Goal: Information Seeking & Learning: Learn about a topic

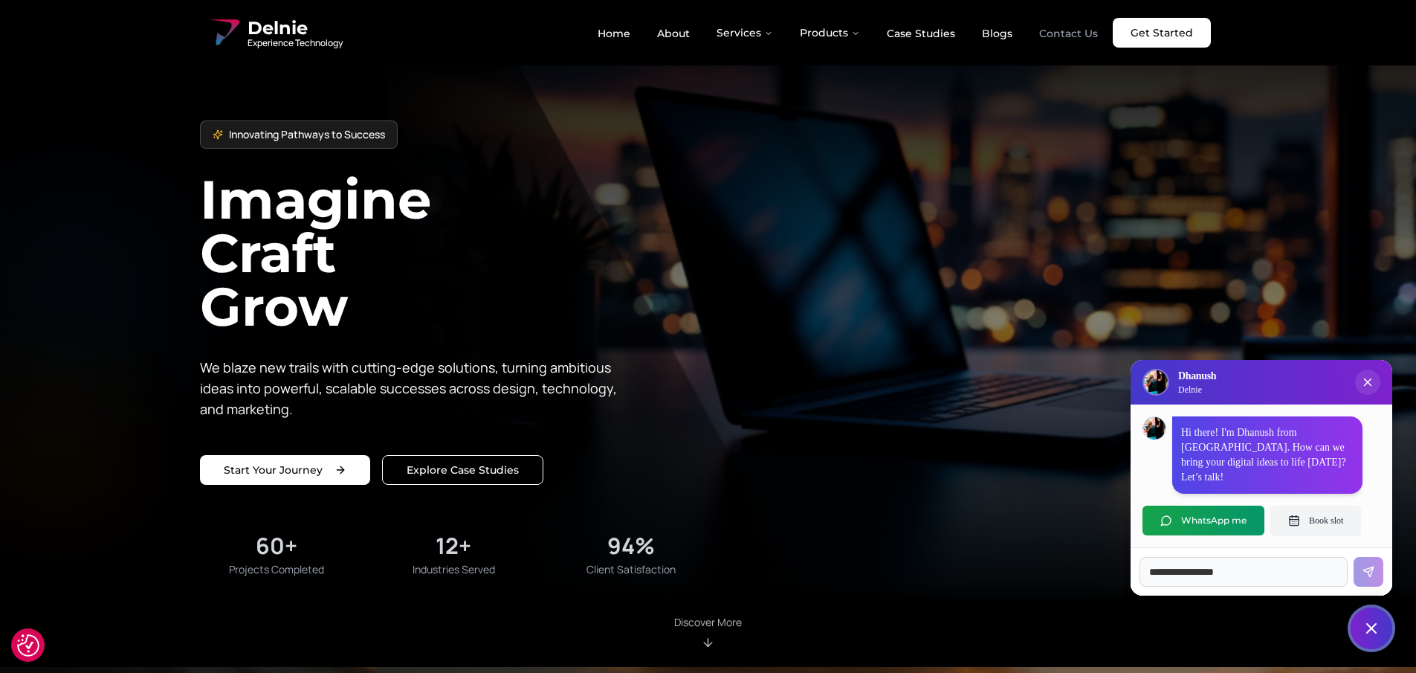
click at [1052, 31] on link "Contact Us" at bounding box center [1068, 33] width 82 height 25
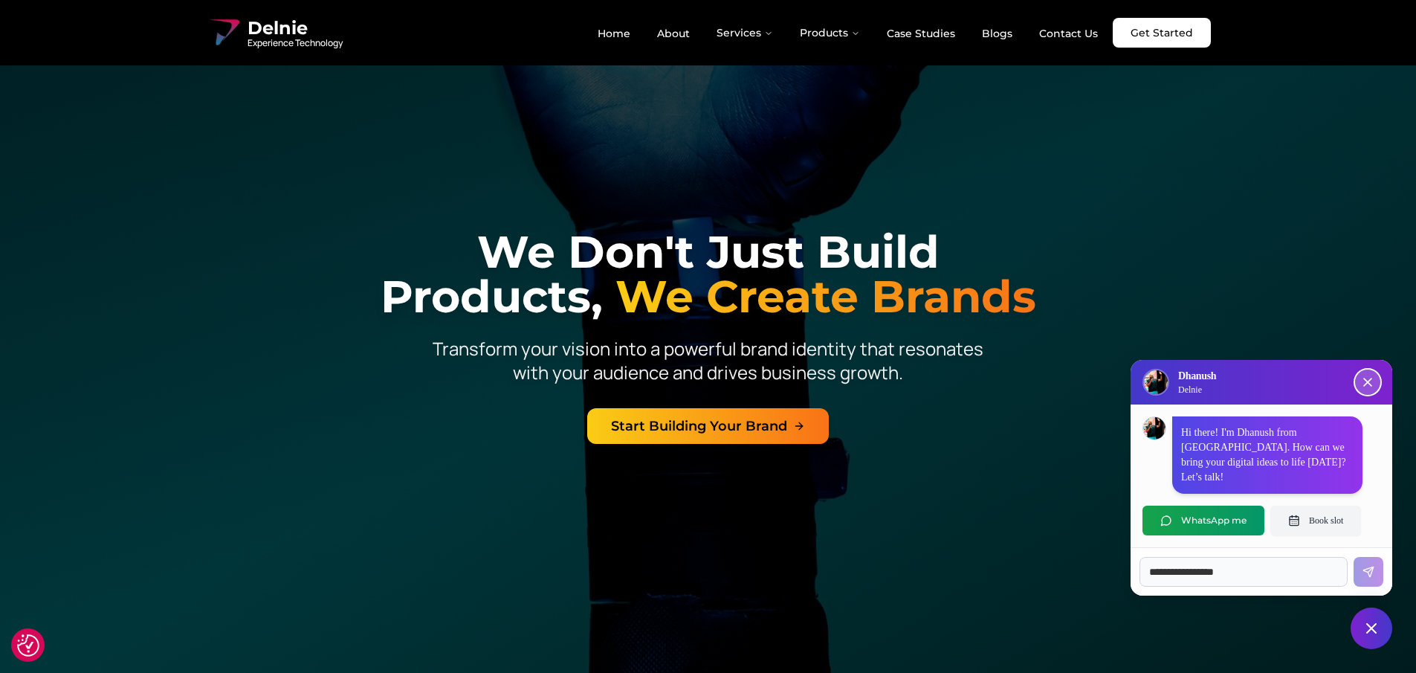
click at [1373, 395] on button "Close chat popup" at bounding box center [1367, 381] width 25 height 25
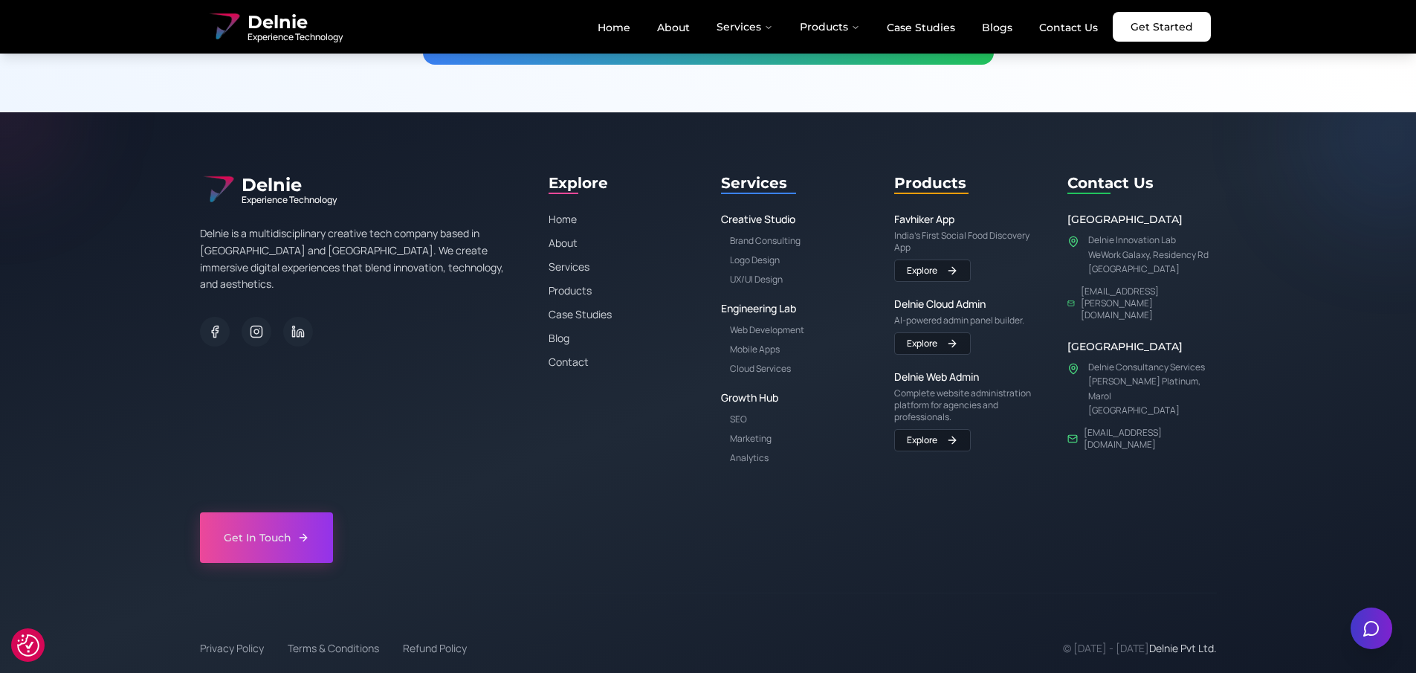
scroll to position [2789, 0]
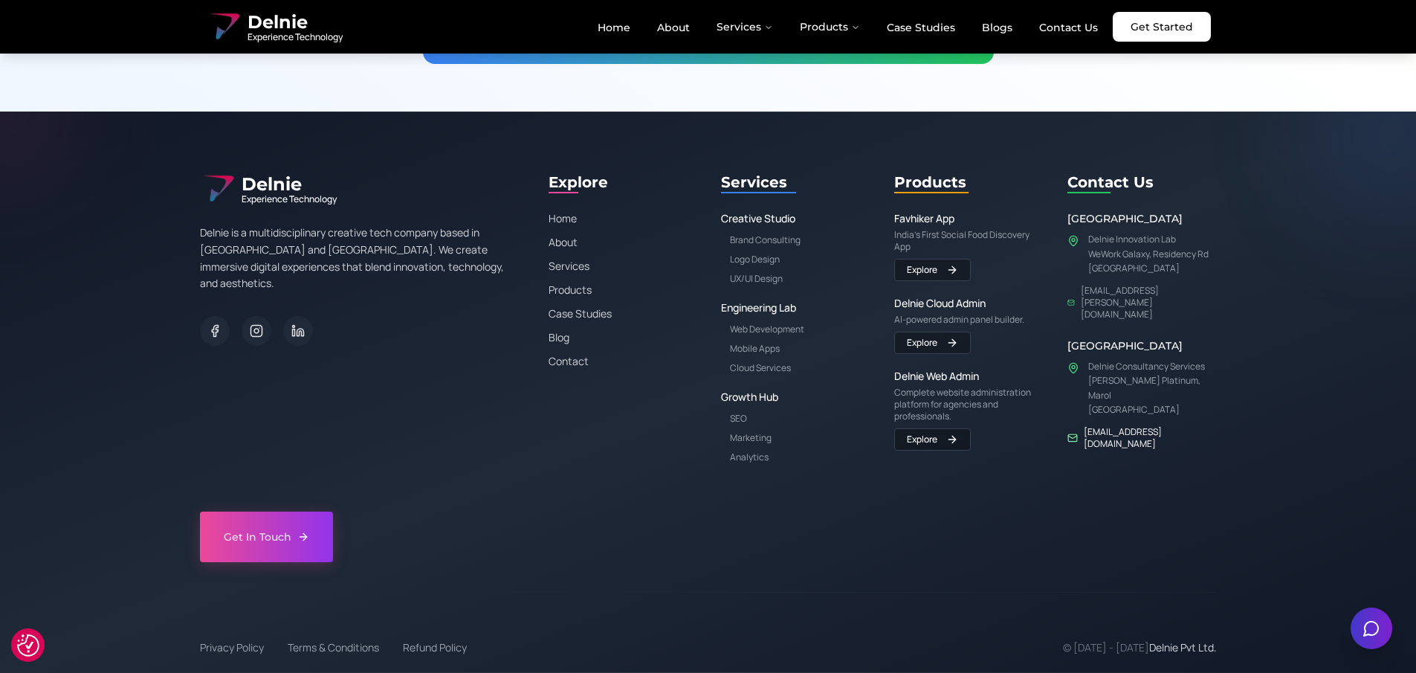
drag, startPoint x: 1197, startPoint y: 401, endPoint x: 1098, endPoint y: 398, distance: 98.9
click at [1088, 402] on div "Contact Us [GEOGRAPHIC_DATA] Delnie Innovation Lab WeWork Galaxy, [GEOGRAPHIC_D…" at bounding box center [1141, 317] width 149 height 293
click at [1124, 426] on link "[EMAIL_ADDRESS][DOMAIN_NAME]" at bounding box center [1149, 438] width 133 height 24
click at [1132, 373] on p "[PERSON_NAME] Platinum, Marol" at bounding box center [1152, 387] width 129 height 29
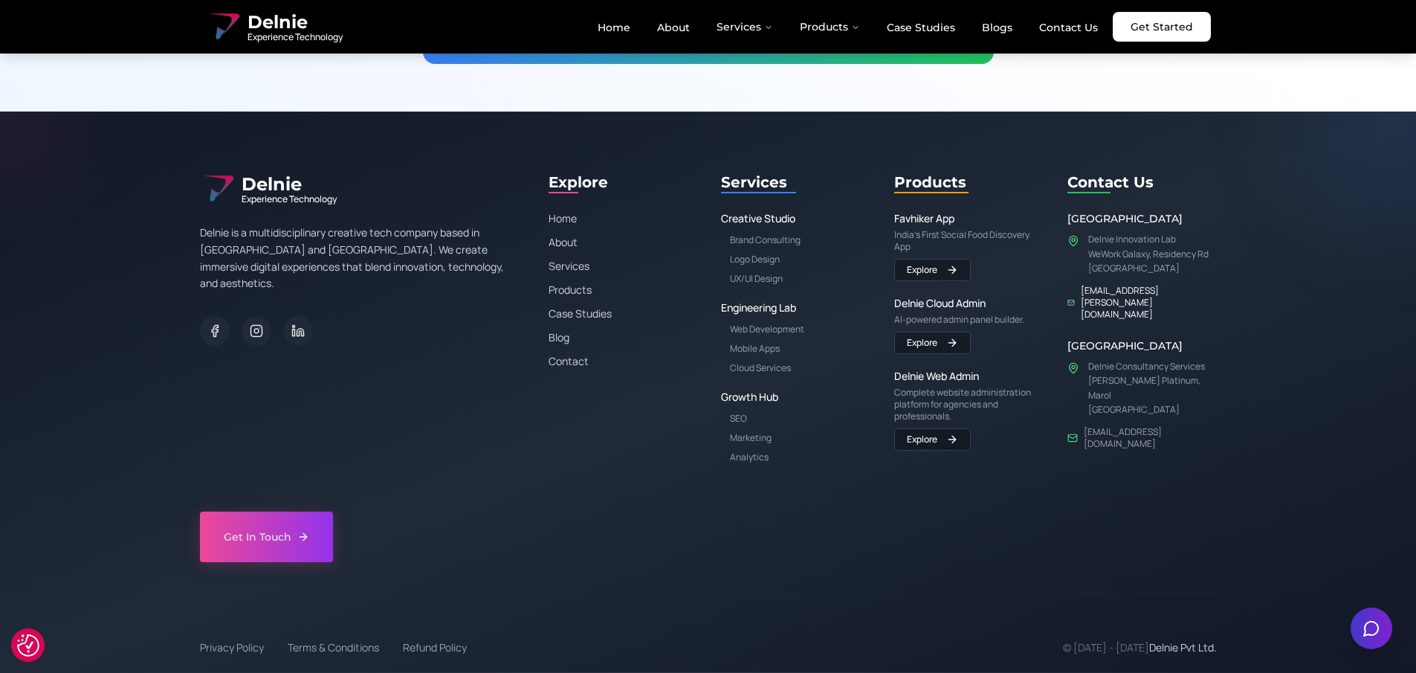
click at [1115, 288] on link "[EMAIL_ADDRESS][PERSON_NAME][DOMAIN_NAME]" at bounding box center [1148, 303] width 136 height 36
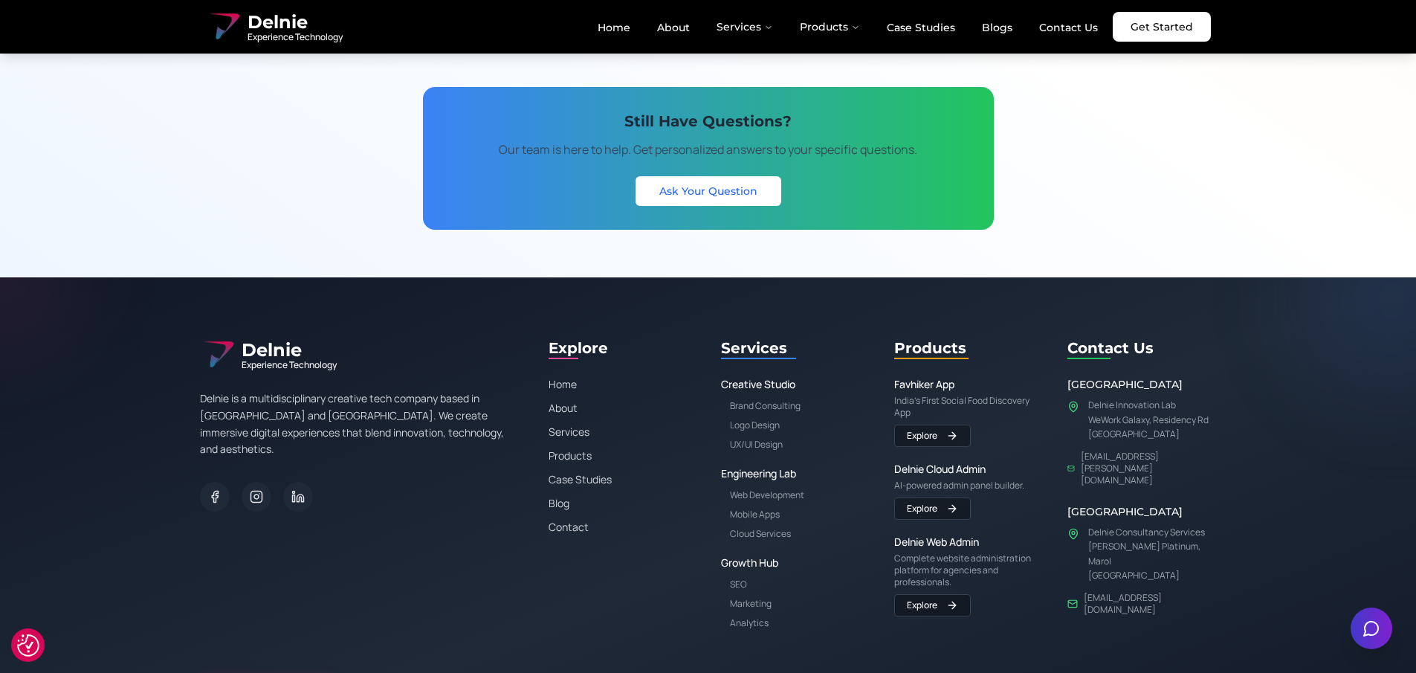
scroll to position [2625, 0]
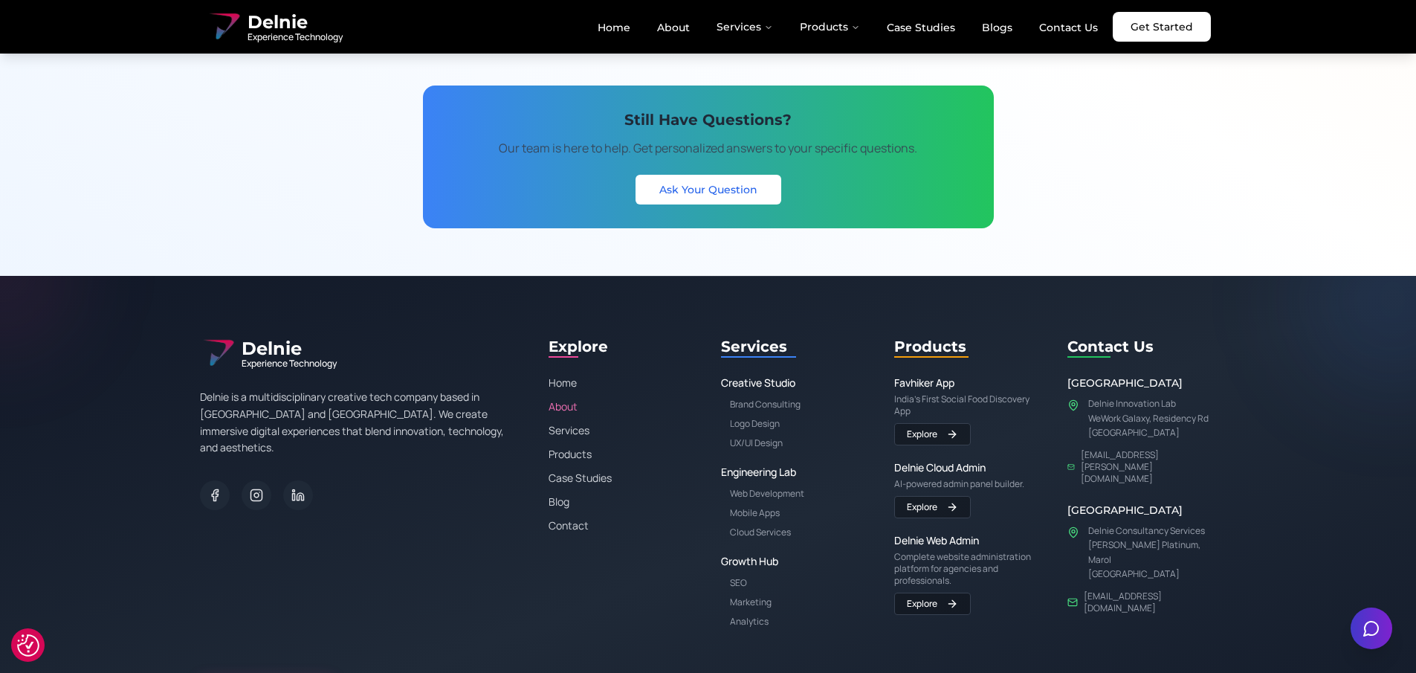
click at [568, 407] on link "About" at bounding box center [622, 406] width 149 height 15
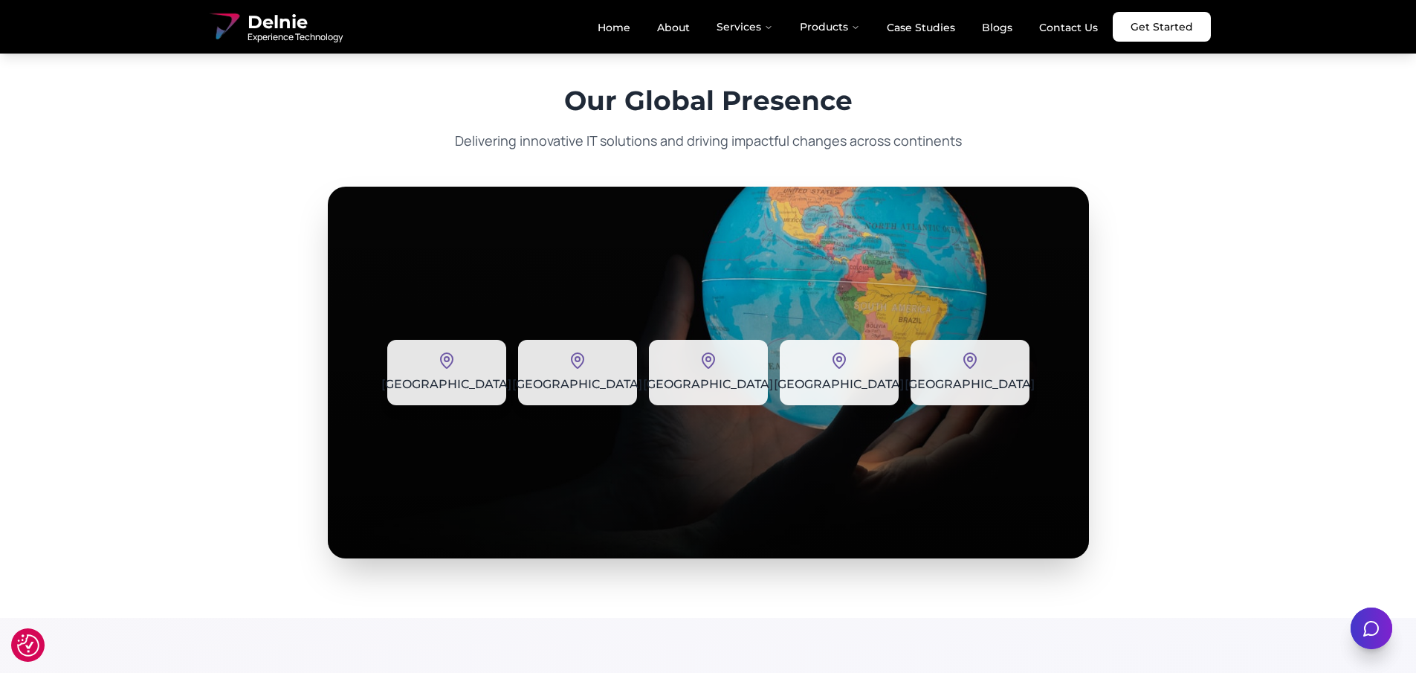
scroll to position [2227, 0]
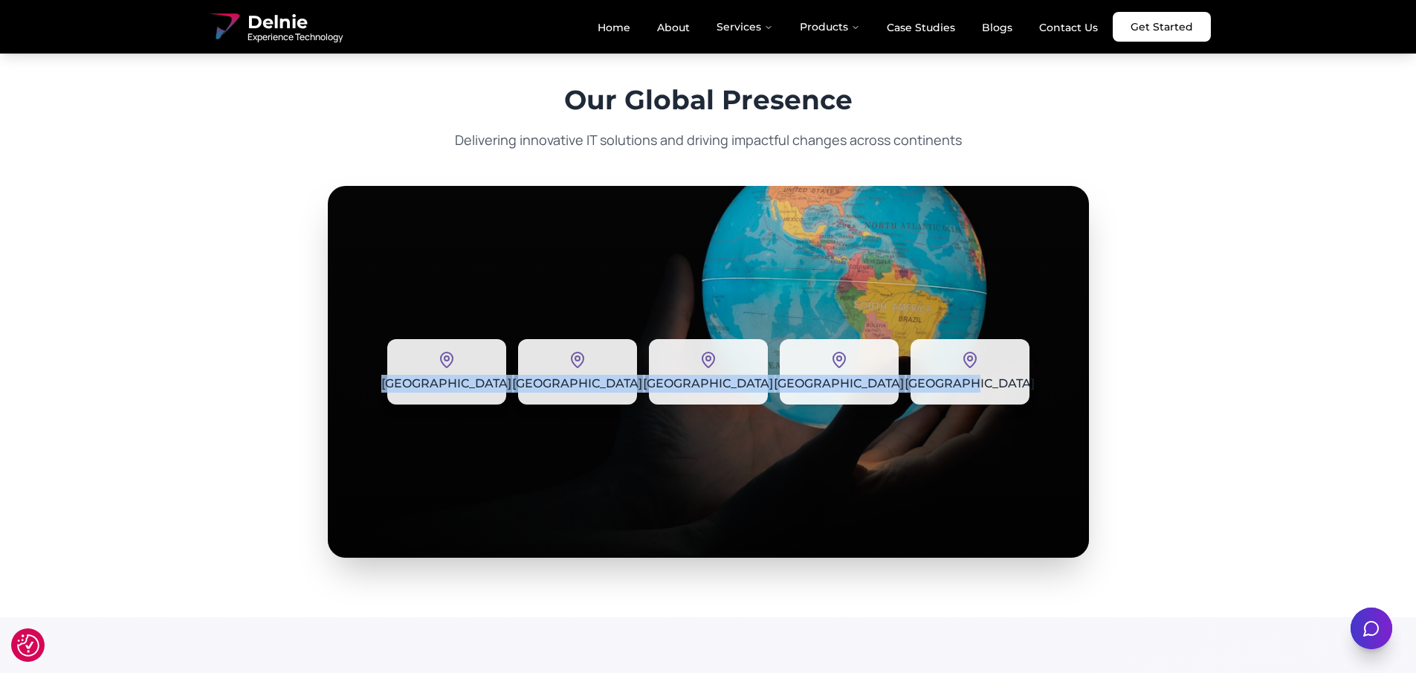
drag, startPoint x: 1054, startPoint y: 390, endPoint x: 432, endPoint y: 370, distance: 623.0
click at [432, 370] on div "[GEOGRAPHIC_DATA] [GEOGRAPHIC_DATA] [GEOGRAPHIC_DATA] [GEOGRAPHIC_DATA] [GEOGRA…" at bounding box center [708, 372] width 761 height 372
click at [694, 417] on div "[GEOGRAPHIC_DATA] [GEOGRAPHIC_DATA] [GEOGRAPHIC_DATA] [GEOGRAPHIC_DATA] [GEOGRA…" at bounding box center [708, 372] width 761 height 372
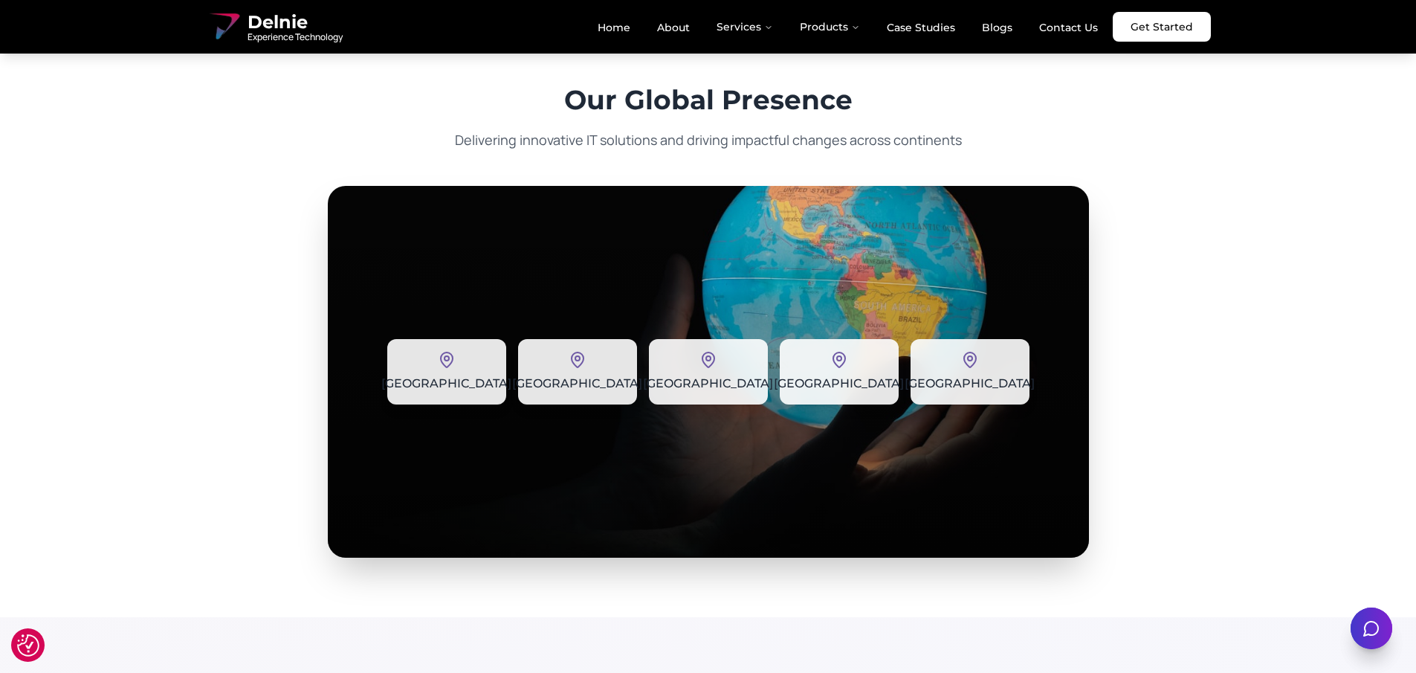
click at [845, 411] on div "[GEOGRAPHIC_DATA] [GEOGRAPHIC_DATA] [GEOGRAPHIC_DATA] [GEOGRAPHIC_DATA] [GEOGRA…" at bounding box center [708, 372] width 761 height 372
click at [980, 401] on div "[GEOGRAPHIC_DATA]" at bounding box center [969, 371] width 119 height 65
click at [959, 382] on span "[GEOGRAPHIC_DATA]" at bounding box center [969, 384] width 130 height 18
click at [674, 399] on div "[GEOGRAPHIC_DATA]" at bounding box center [708, 371] width 119 height 65
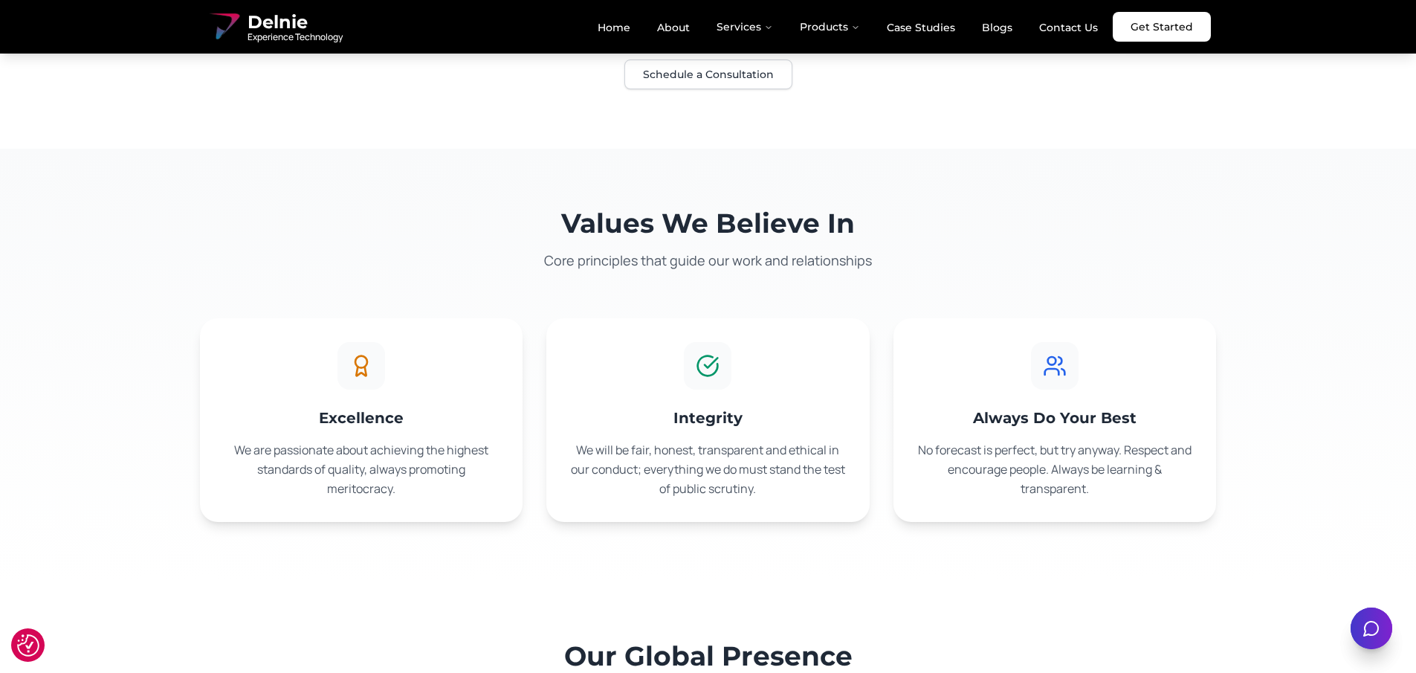
scroll to position [0, 0]
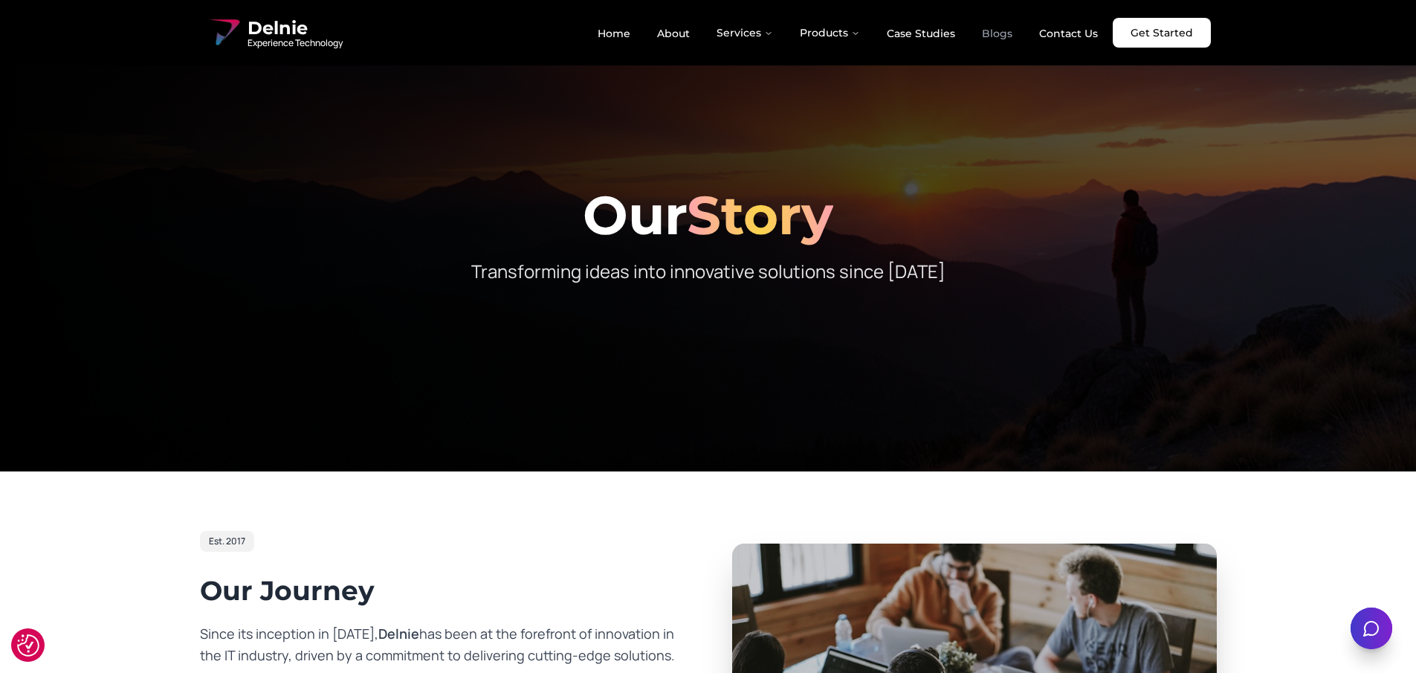
click at [997, 34] on link "Blogs" at bounding box center [997, 33] width 54 height 25
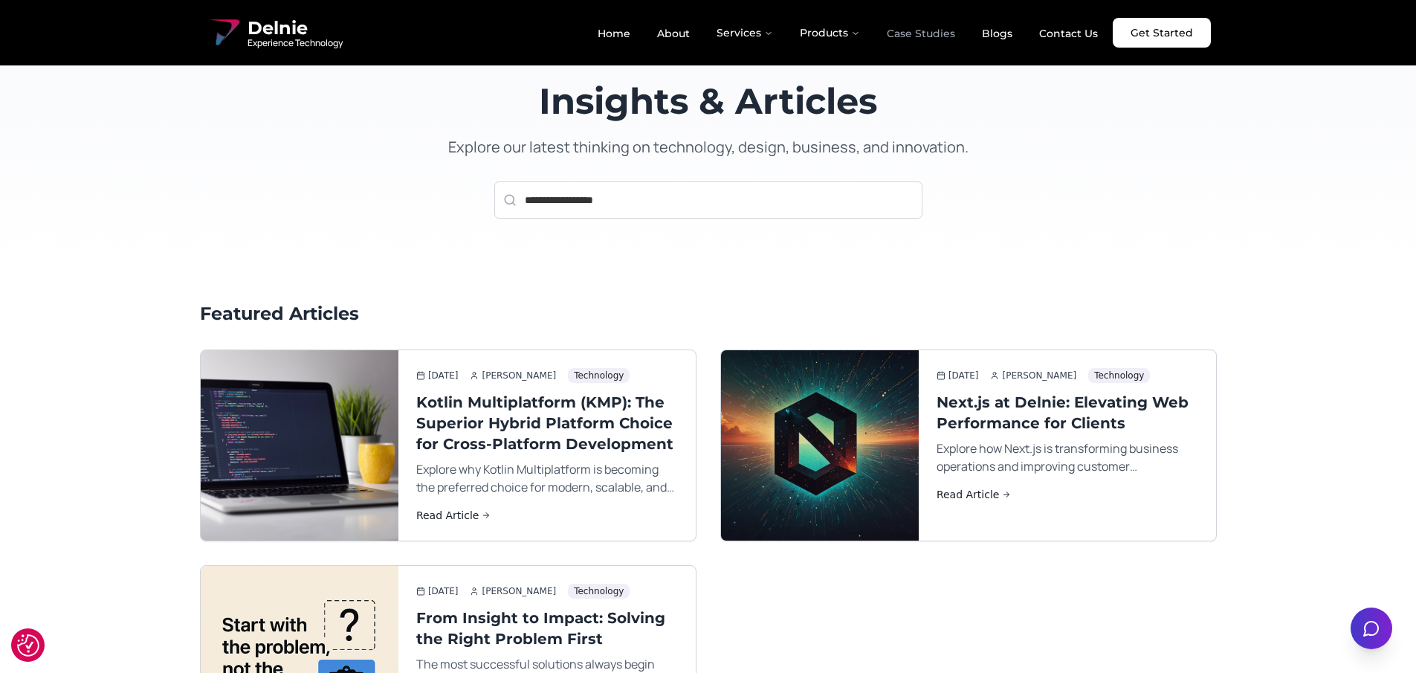
click at [936, 35] on link "Case Studies" at bounding box center [921, 33] width 92 height 25
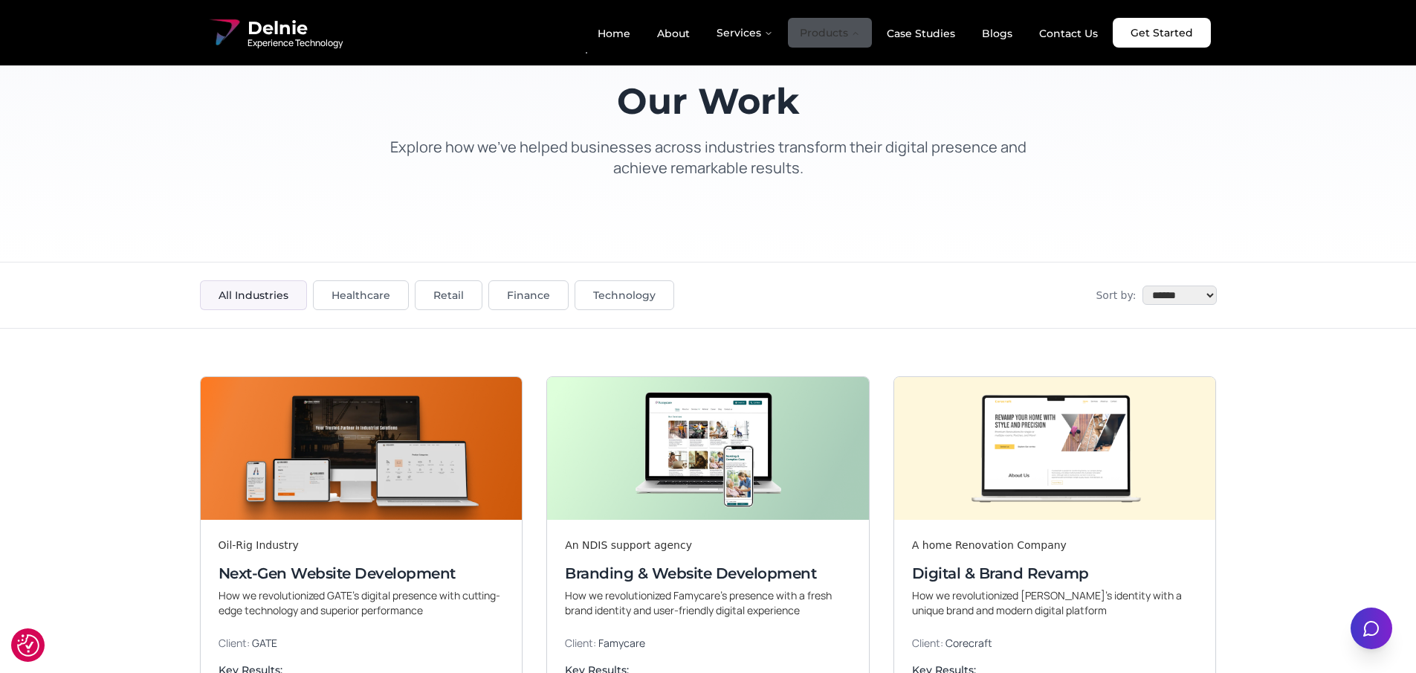
click at [851, 28] on button "Products" at bounding box center [830, 33] width 84 height 30
click at [916, 42] on link "Case Studies" at bounding box center [921, 33] width 92 height 25
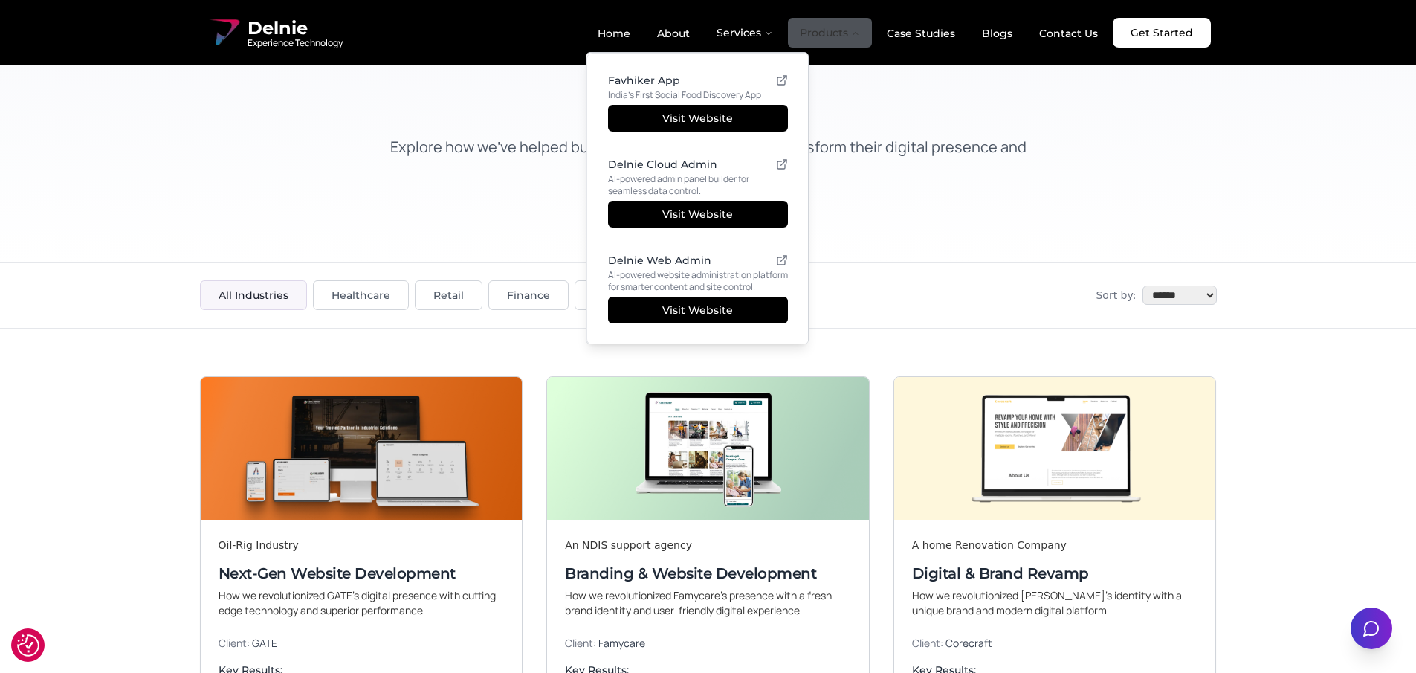
click at [843, 34] on button "Products" at bounding box center [830, 33] width 84 height 30
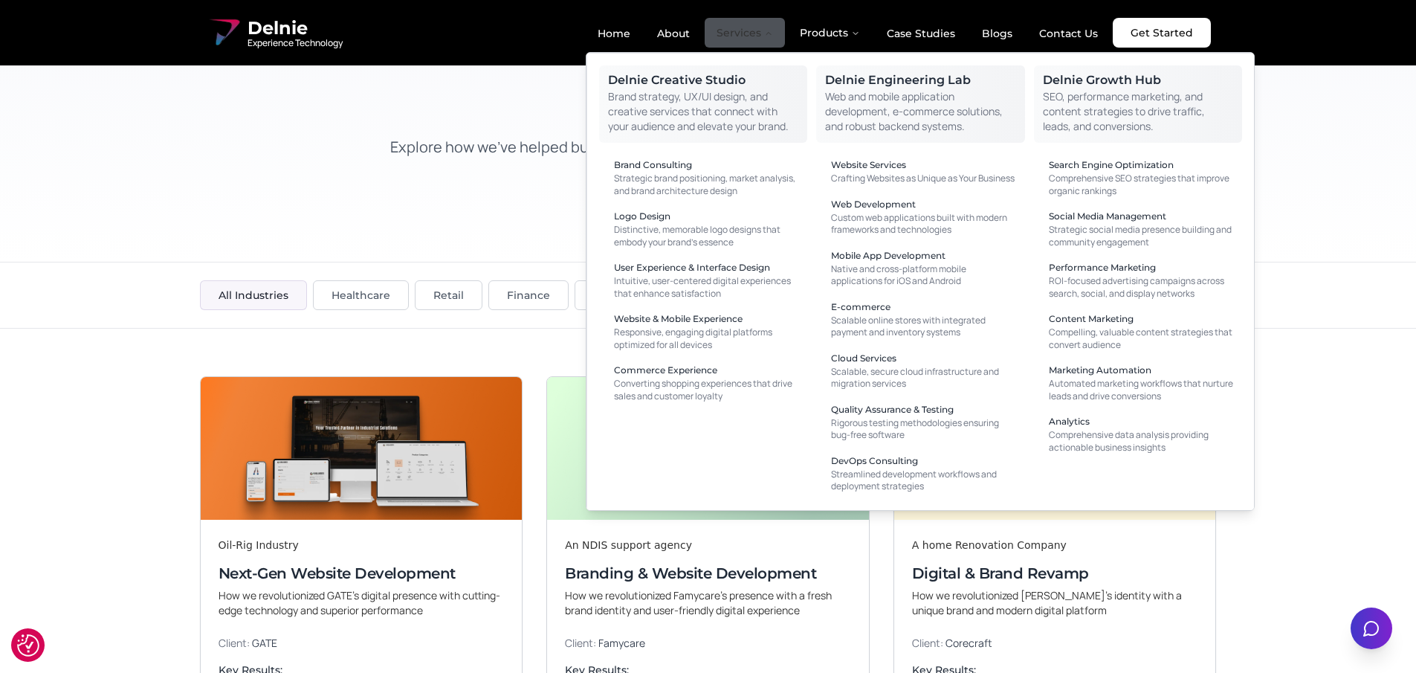
click at [764, 29] on button "Services" at bounding box center [744, 33] width 80 height 30
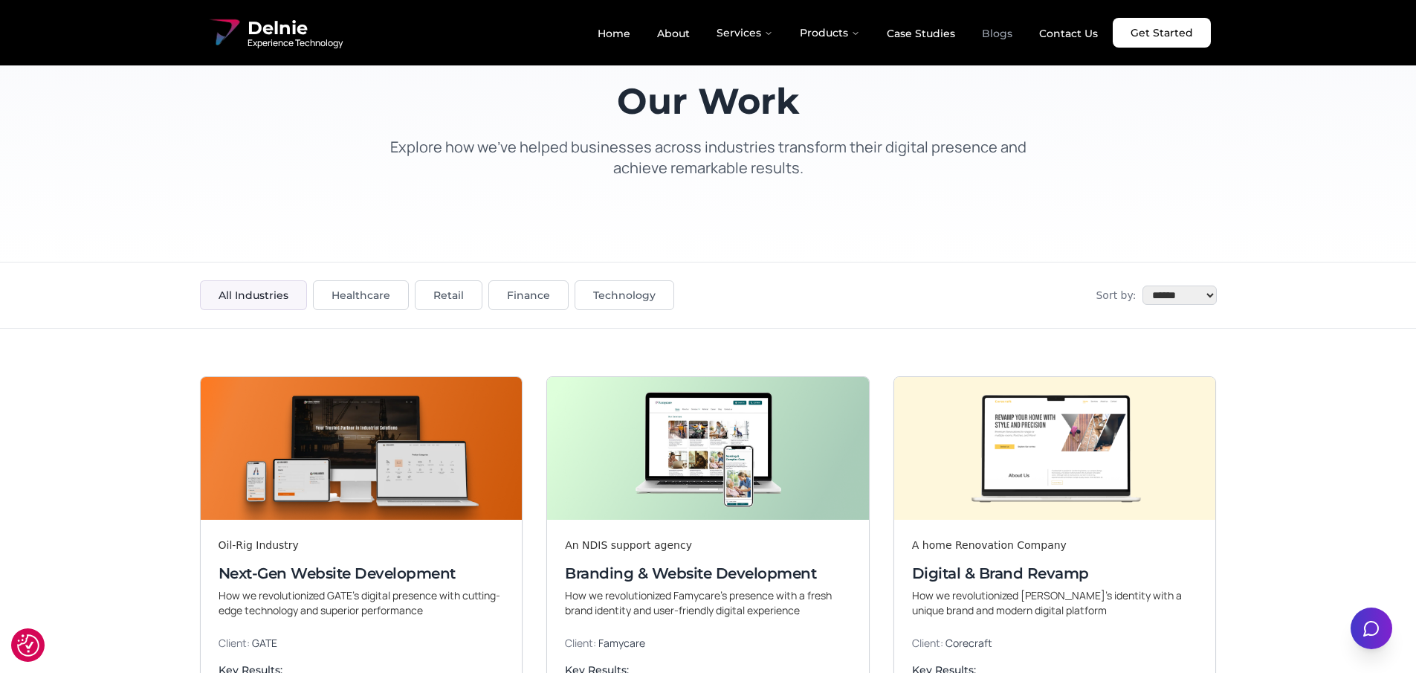
click at [999, 39] on link "Blogs" at bounding box center [997, 33] width 54 height 25
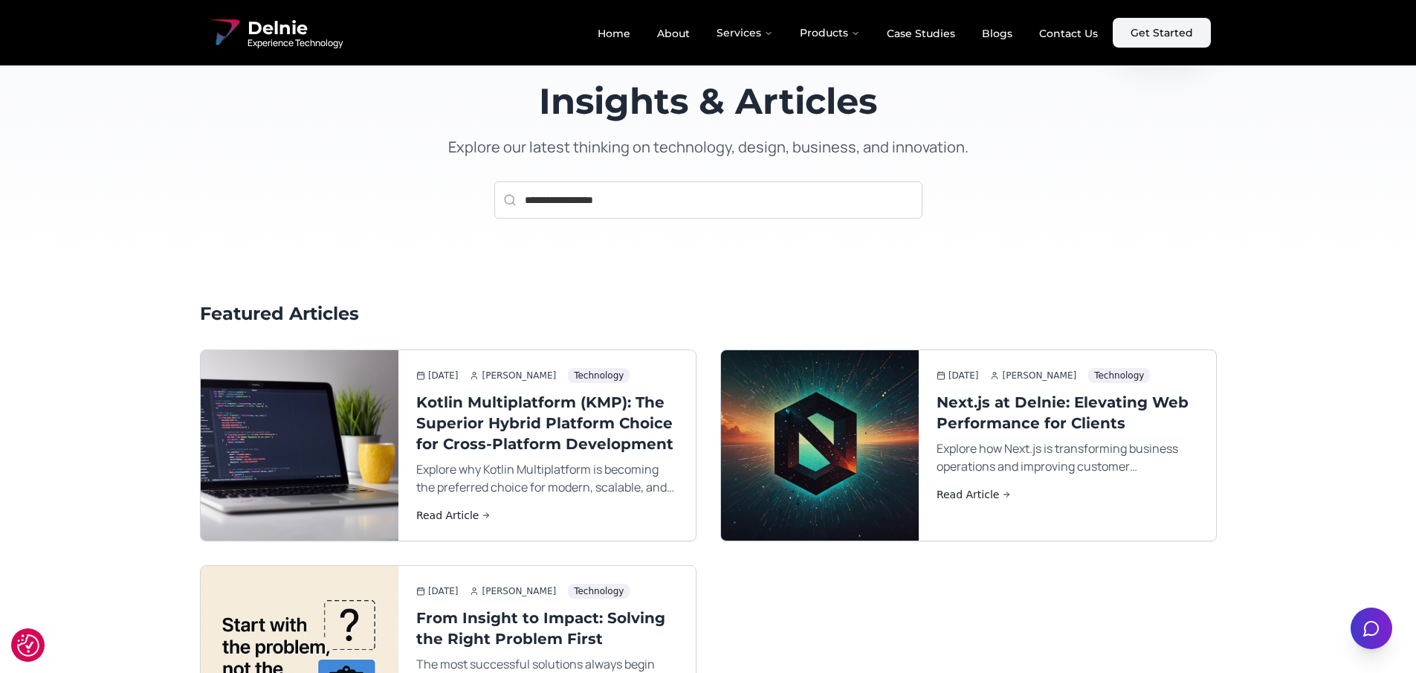
click at [1173, 42] on link "Get Started" at bounding box center [1161, 33] width 98 height 30
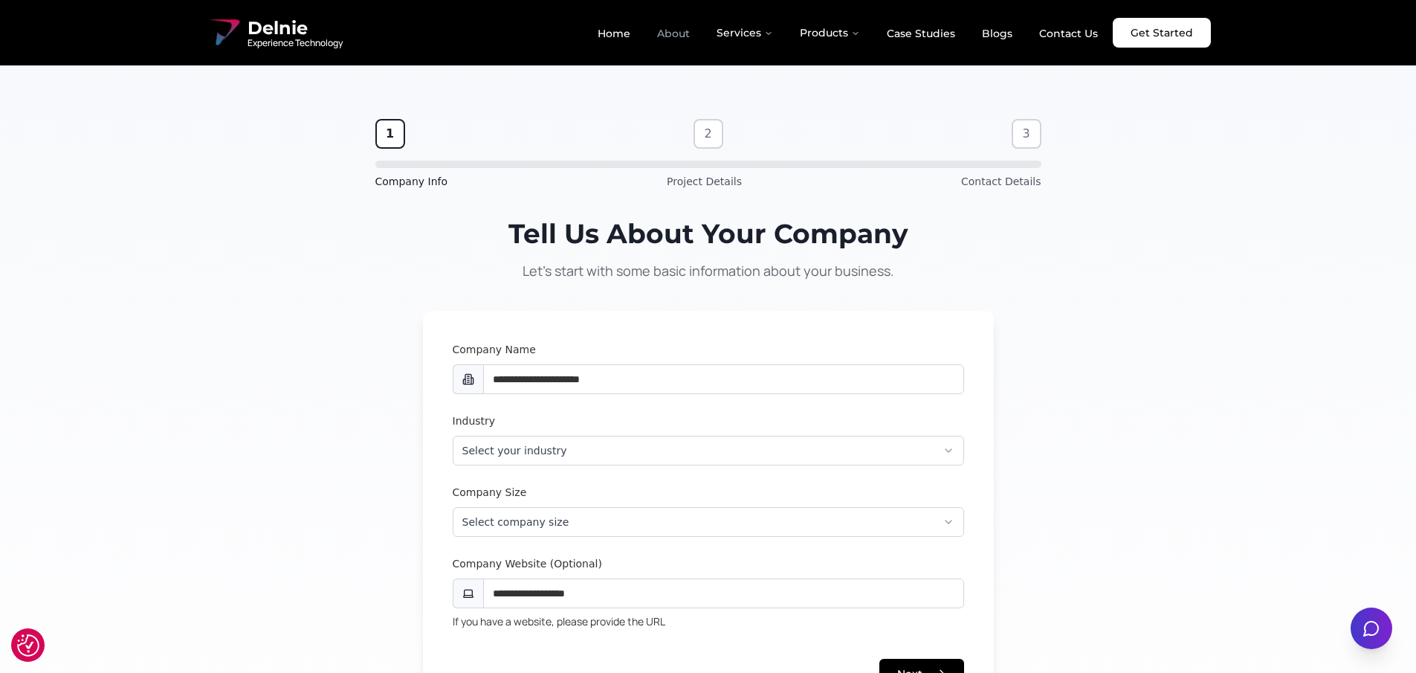
click at [673, 36] on link "About" at bounding box center [673, 33] width 56 height 25
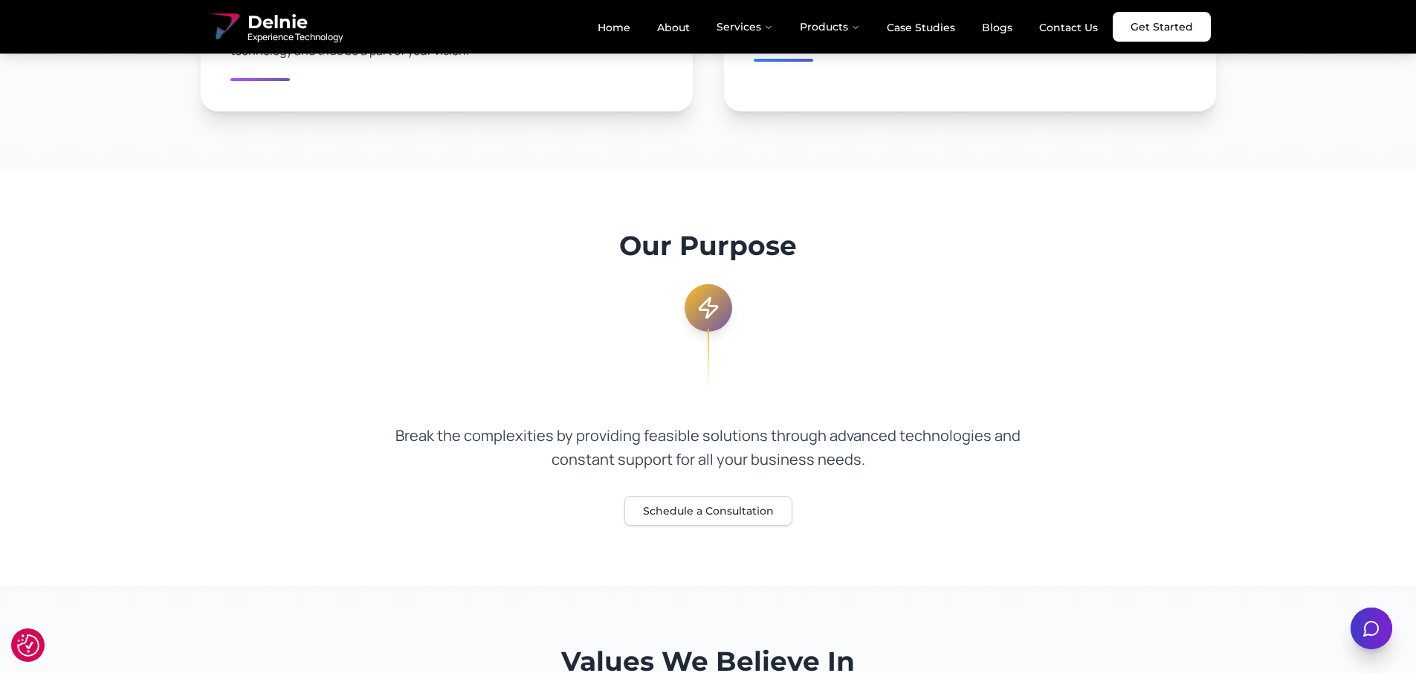
scroll to position [927, 0]
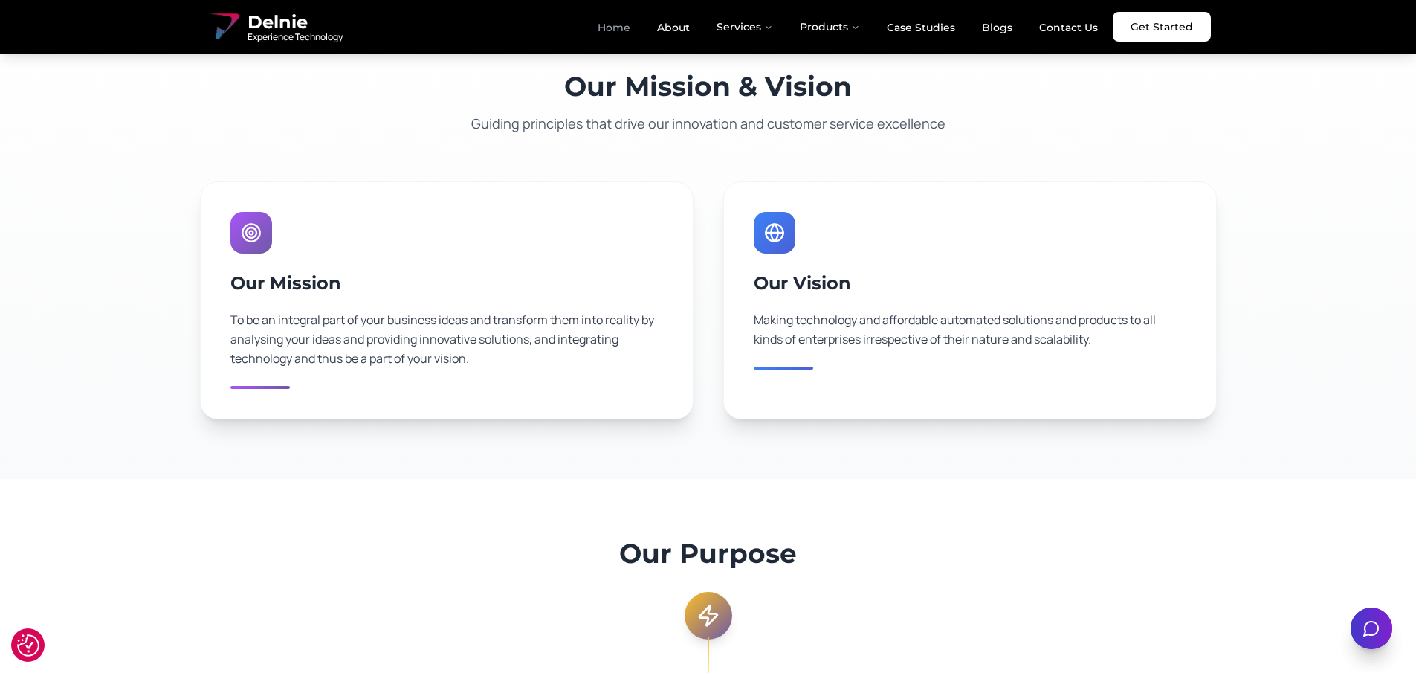
click at [614, 28] on link "Home" at bounding box center [614, 27] width 56 height 25
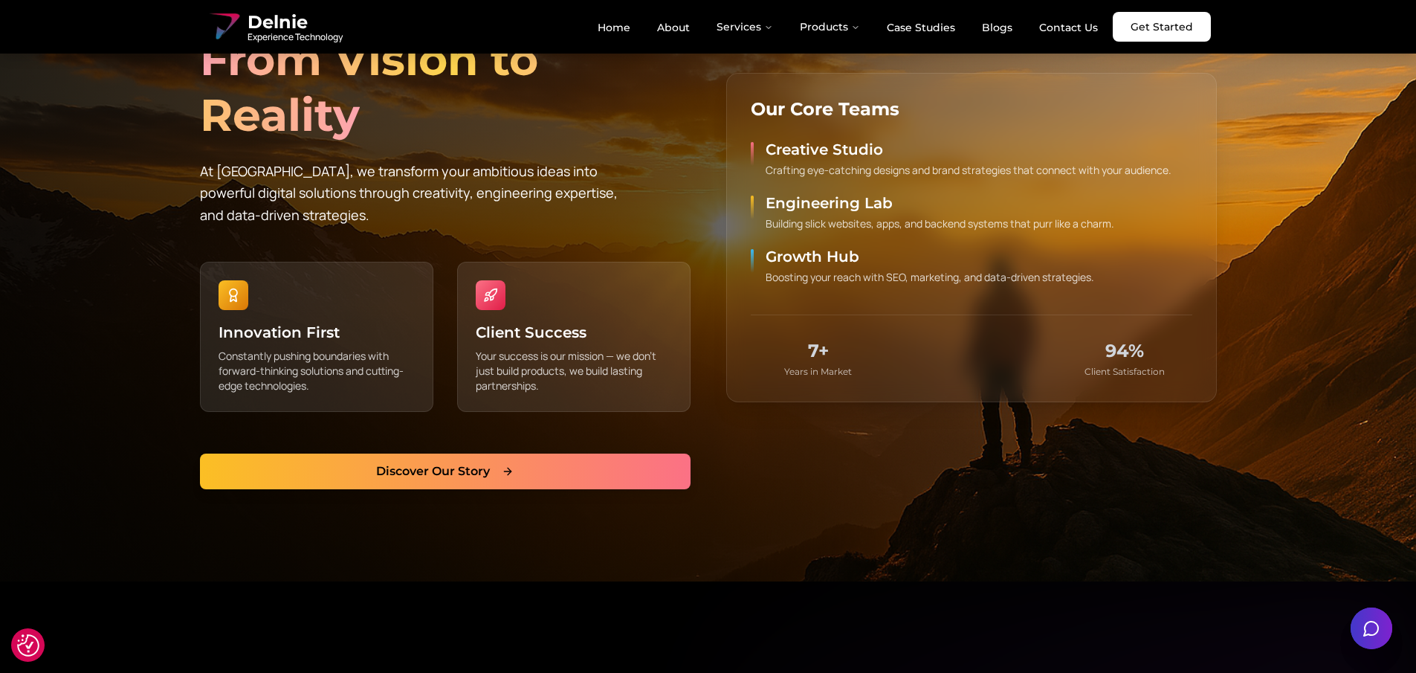
scroll to position [764, 0]
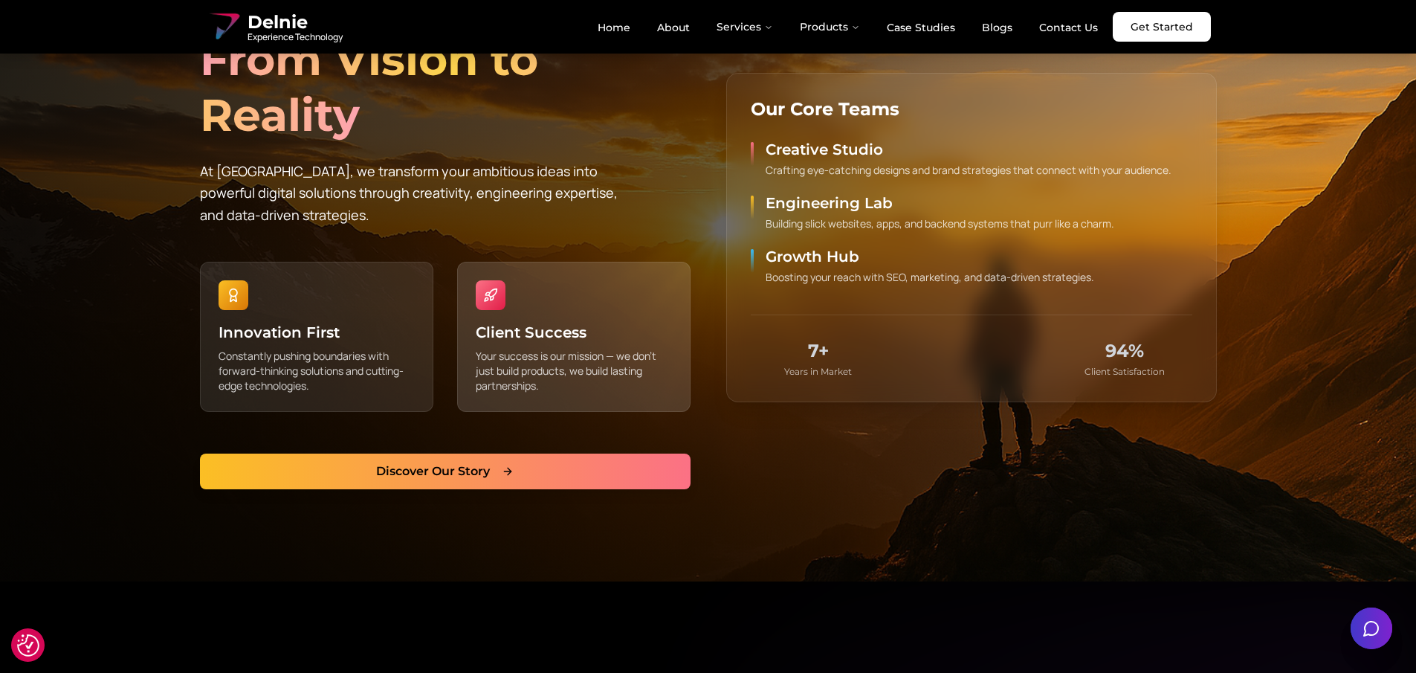
click at [548, 326] on h3 "Client Success" at bounding box center [574, 332] width 196 height 21
click at [516, 332] on h3 "Client Success" at bounding box center [574, 332] width 196 height 21
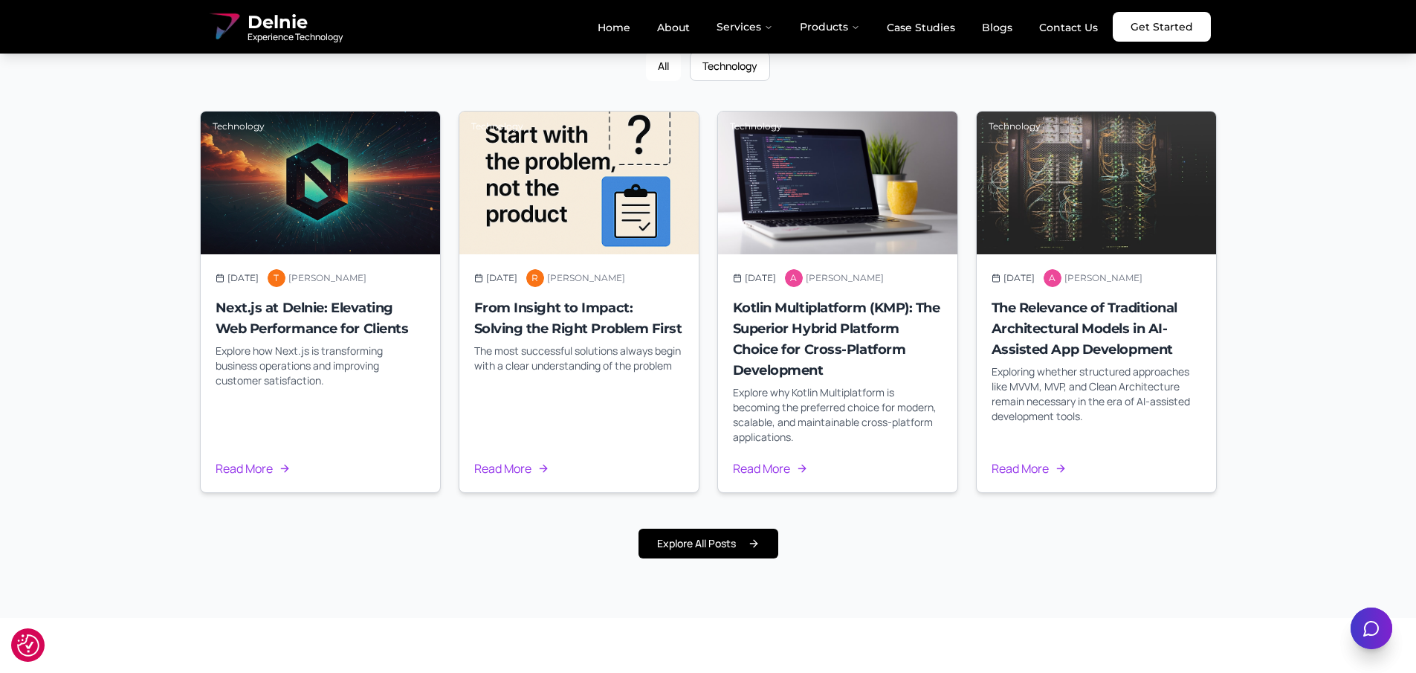
scroll to position [7946, 0]
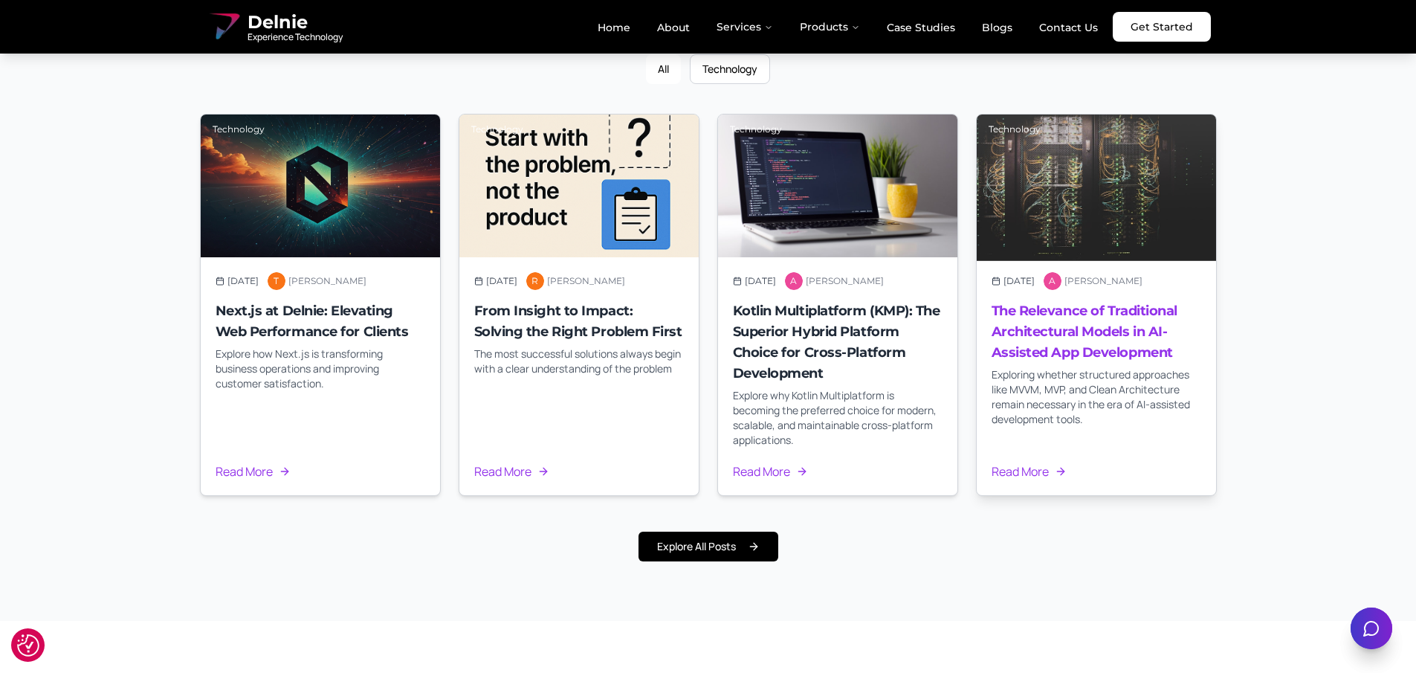
click at [1051, 300] on h3 "The Relevance of Traditional Architectural Models in AI-Assisted App Development" at bounding box center [1096, 331] width 210 height 62
click at [1013, 462] on link "Read More" at bounding box center [1028, 471] width 75 height 18
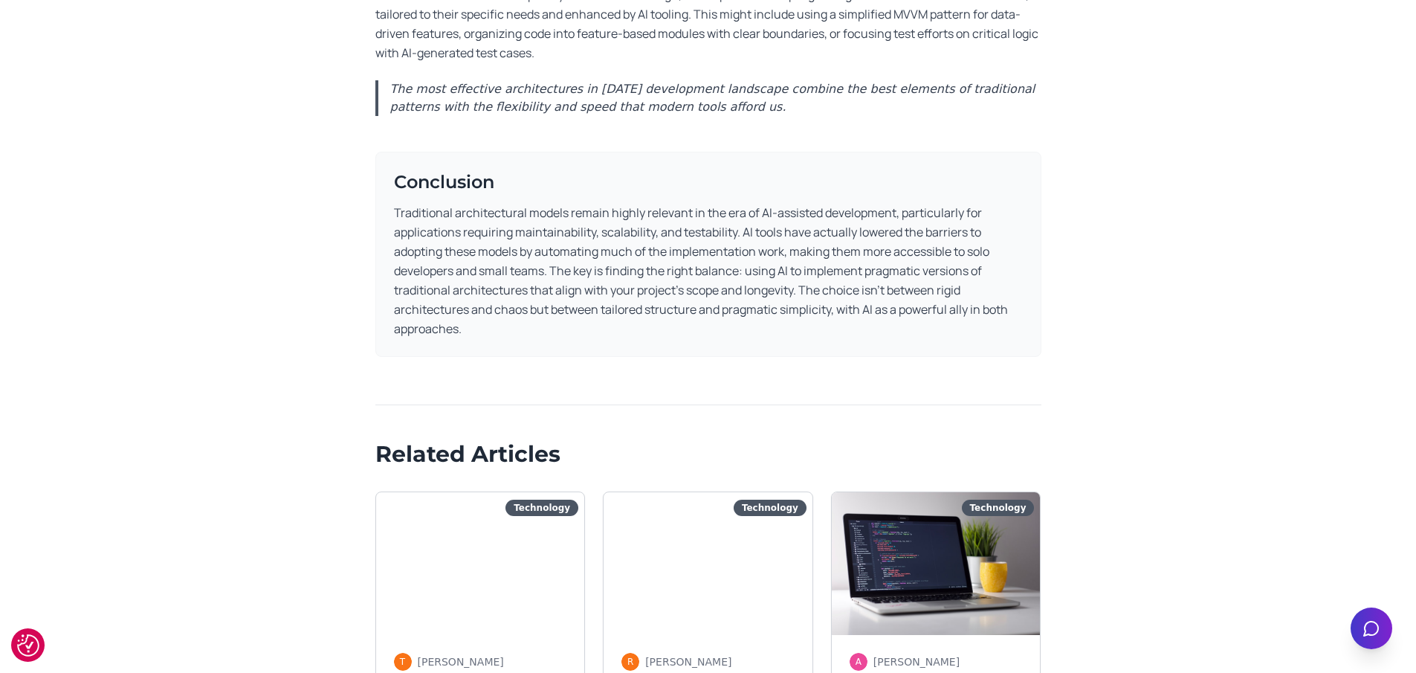
scroll to position [2852, 0]
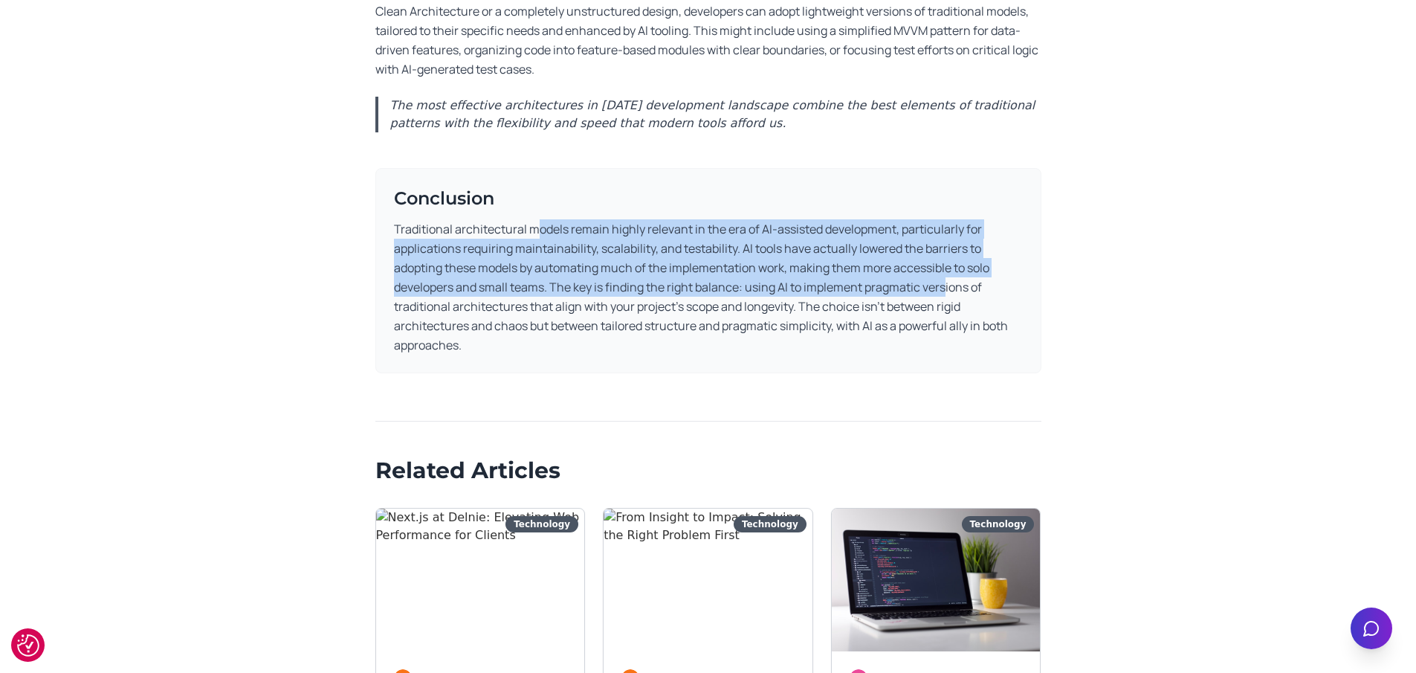
drag, startPoint x: 534, startPoint y: 244, endPoint x: 945, endPoint y: 305, distance: 416.1
click at [945, 305] on p "Traditional architectural models remain highly relevant in the era of AI-assist…" at bounding box center [708, 286] width 629 height 135
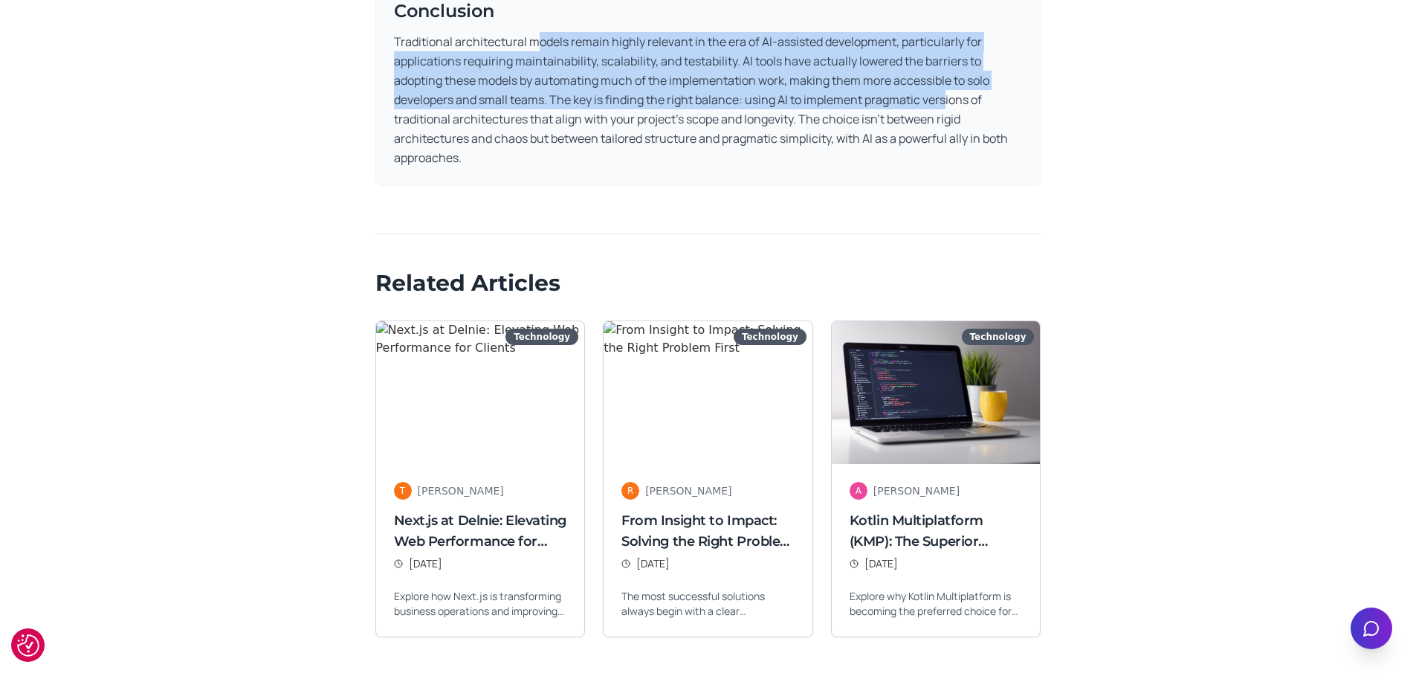
scroll to position [3056, 0]
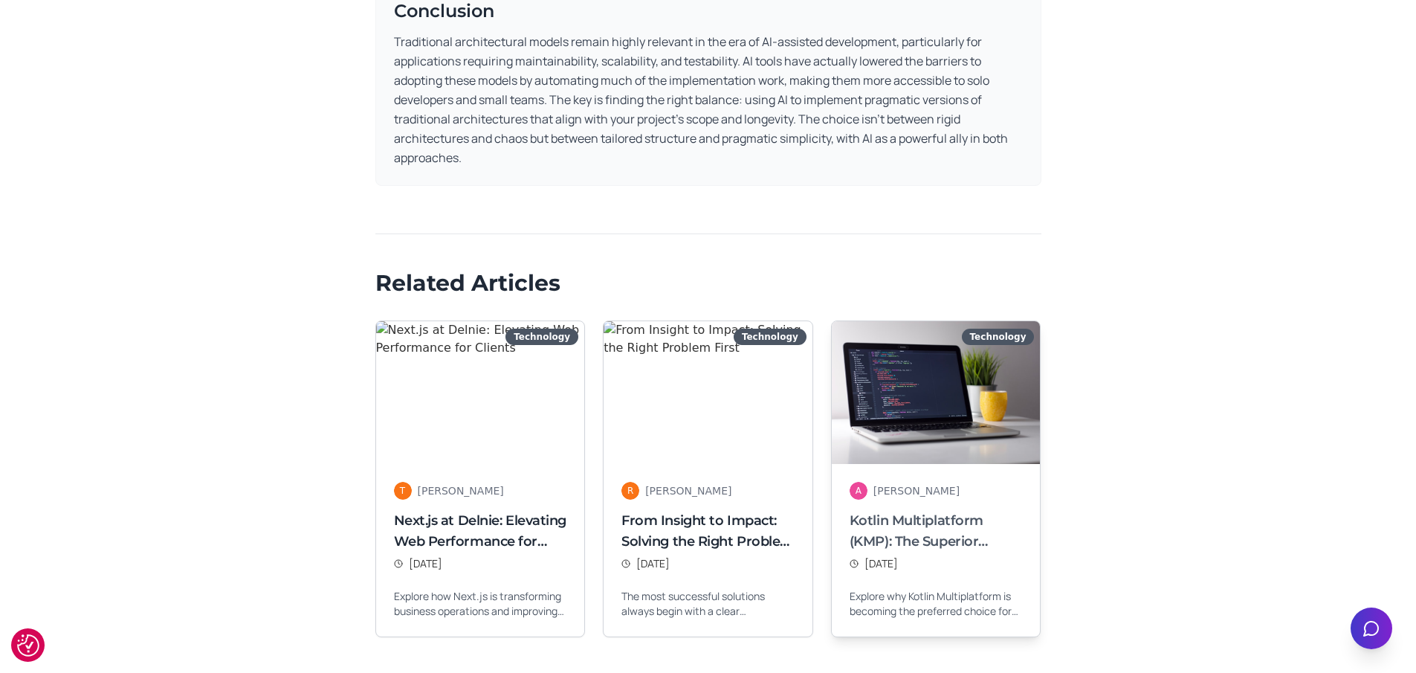
click at [904, 529] on h3 "Kotlin Multiplatform (KMP): The Superior Hybrid Platform Choice for Cross-Platf…" at bounding box center [935, 531] width 173 height 42
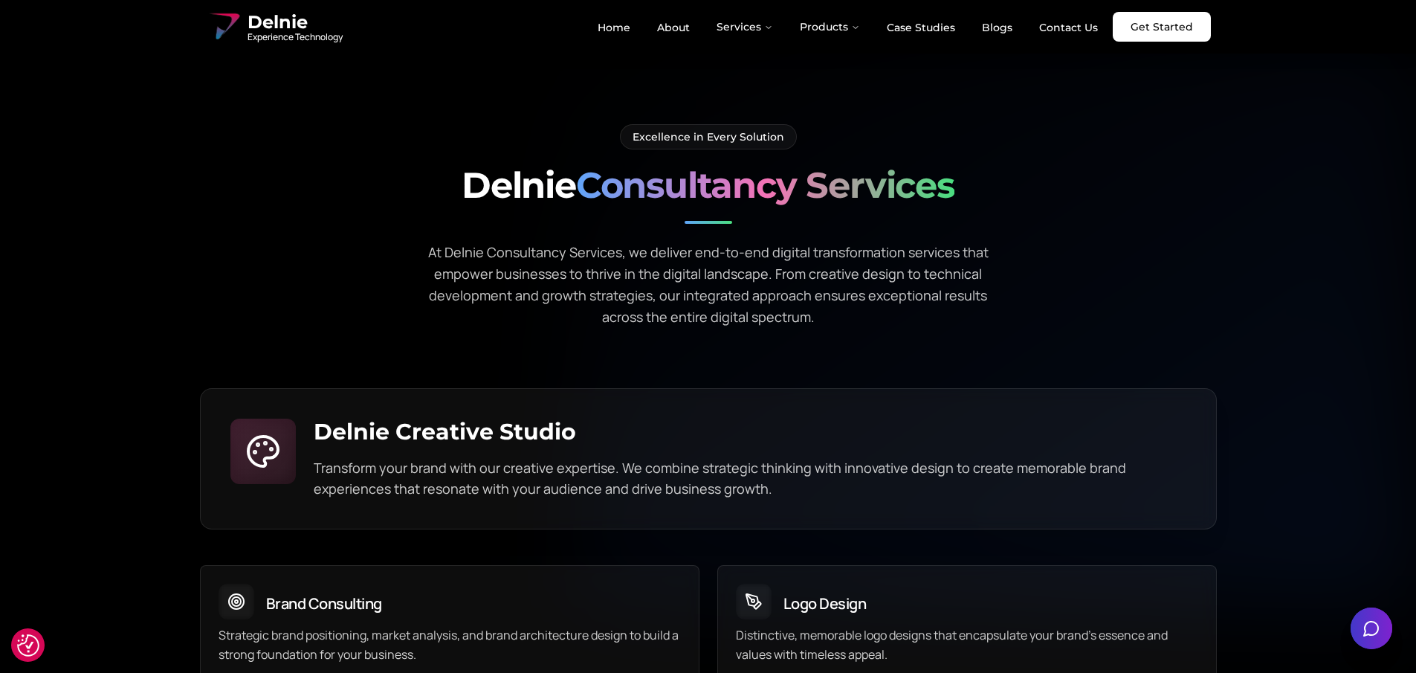
scroll to position [4053, 0]
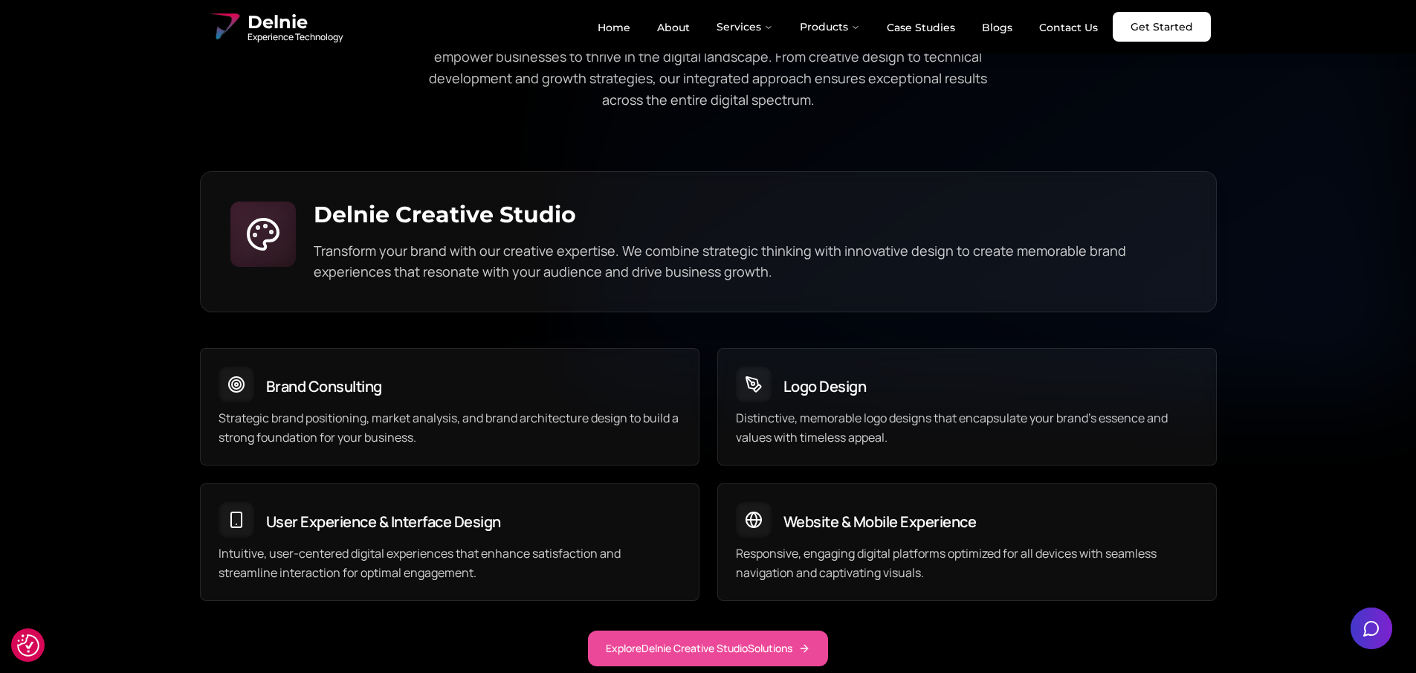
click at [497, 240] on p "Transform your brand with our creative expertise. We combine strategic thinking…" at bounding box center [750, 261] width 872 height 42
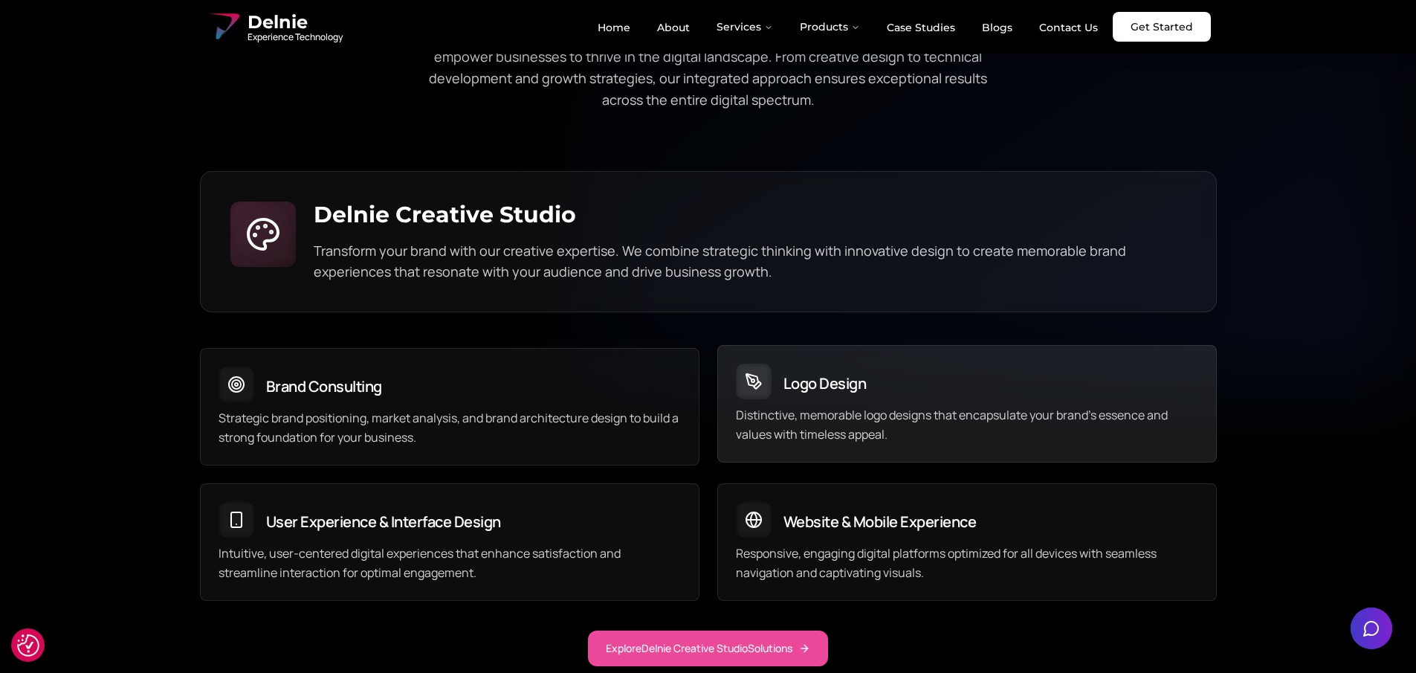
click at [816, 373] on h3 "Logo Design" at bounding box center [824, 383] width 83 height 21
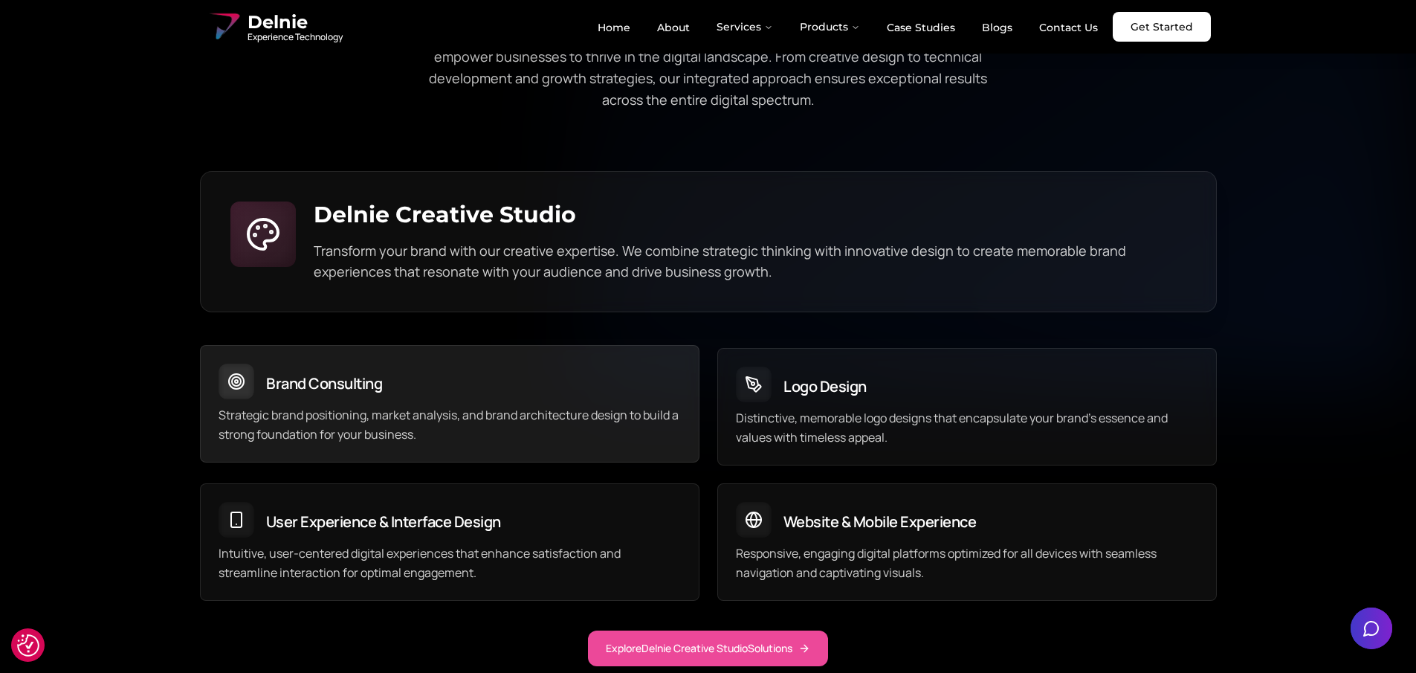
click at [418, 405] on p "Strategic brand positioning, market analysis, and brand architecture design to …" at bounding box center [449, 424] width 462 height 39
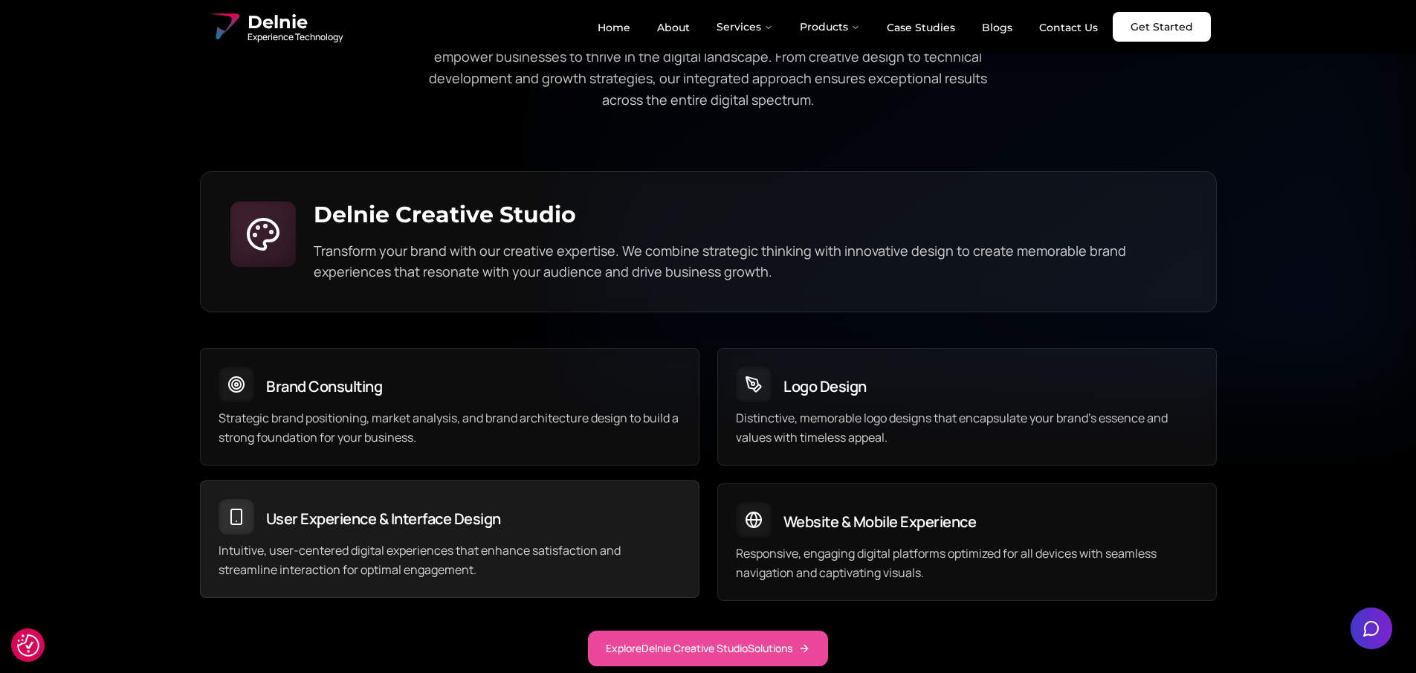
click at [464, 510] on div "User Experience & Interface Design" at bounding box center [450, 510] width 498 height 59
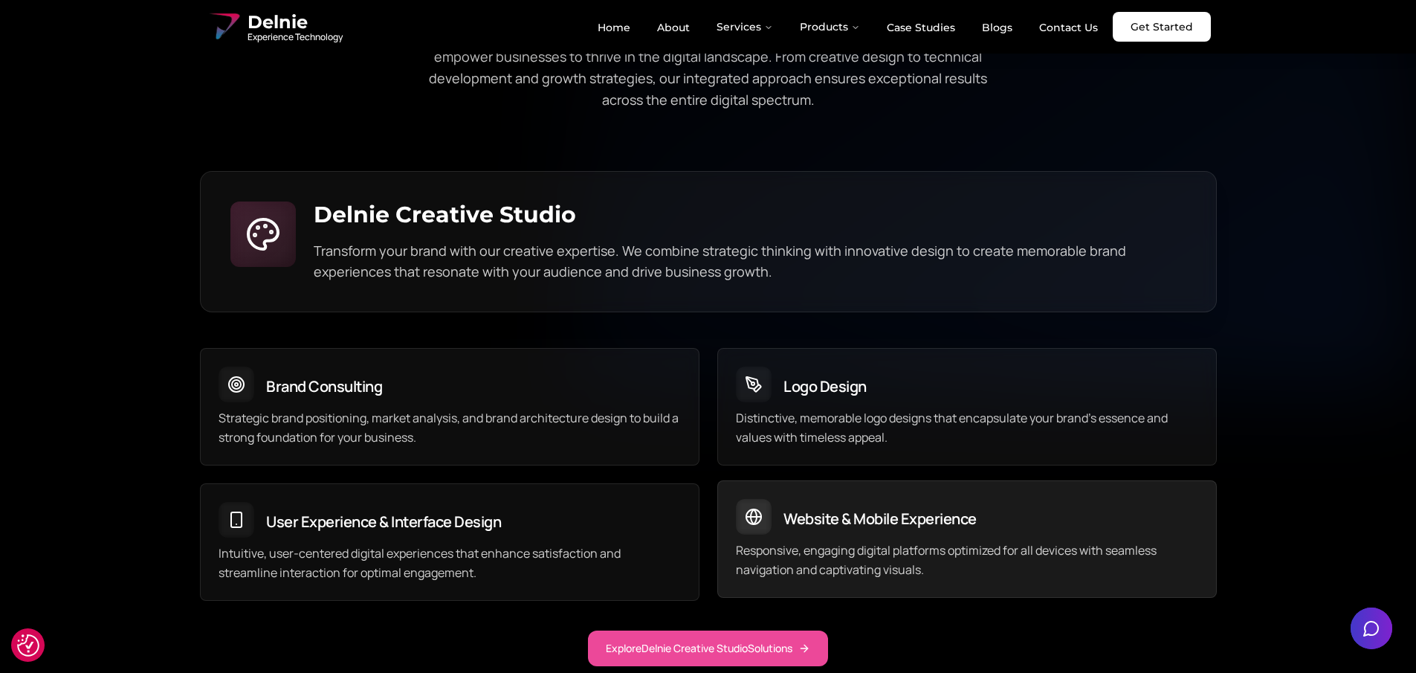
click at [848, 542] on p "Responsive, engaging digital platforms optimized for all devices with seamless …" at bounding box center [967, 559] width 462 height 39
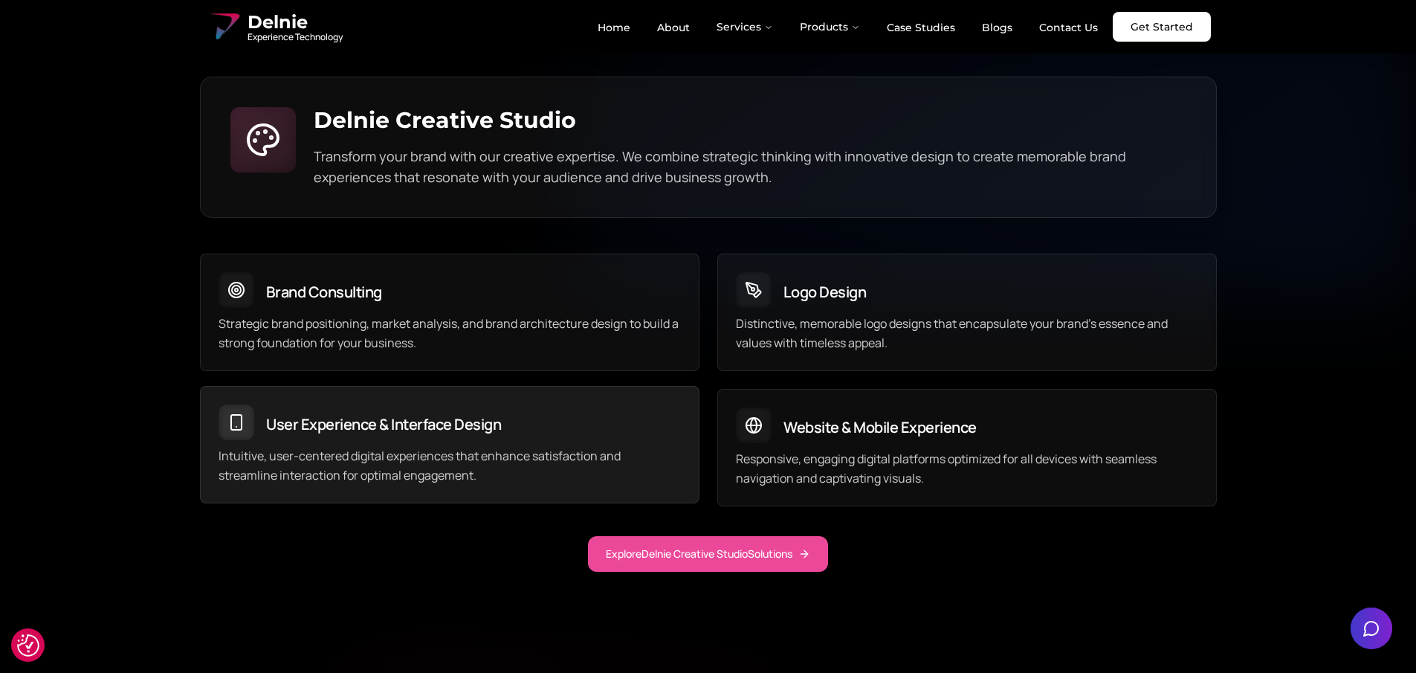
scroll to position [4150, 0]
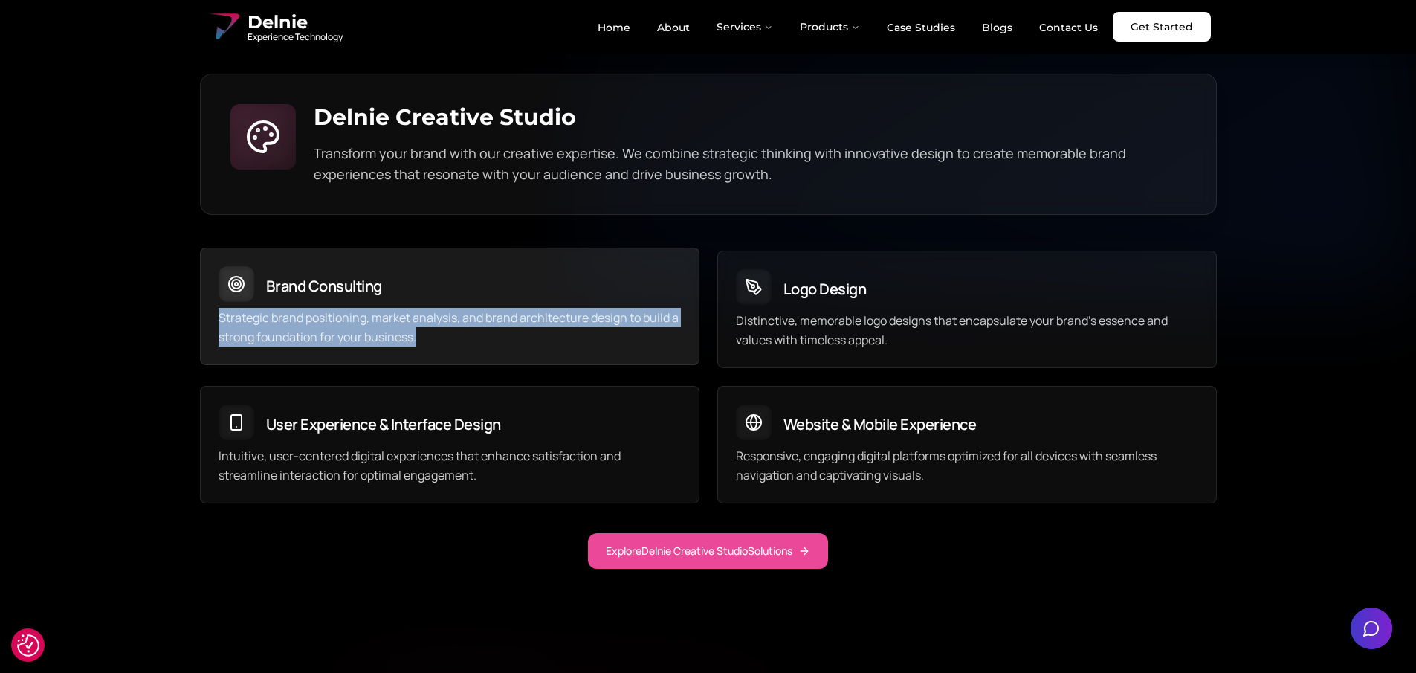
drag, startPoint x: 214, startPoint y: 299, endPoint x: 564, endPoint y: 308, distance: 350.1
click at [456, 317] on div "Strategic brand positioning, market analysis, and brand architecture design to …" at bounding box center [450, 336] width 498 height 56
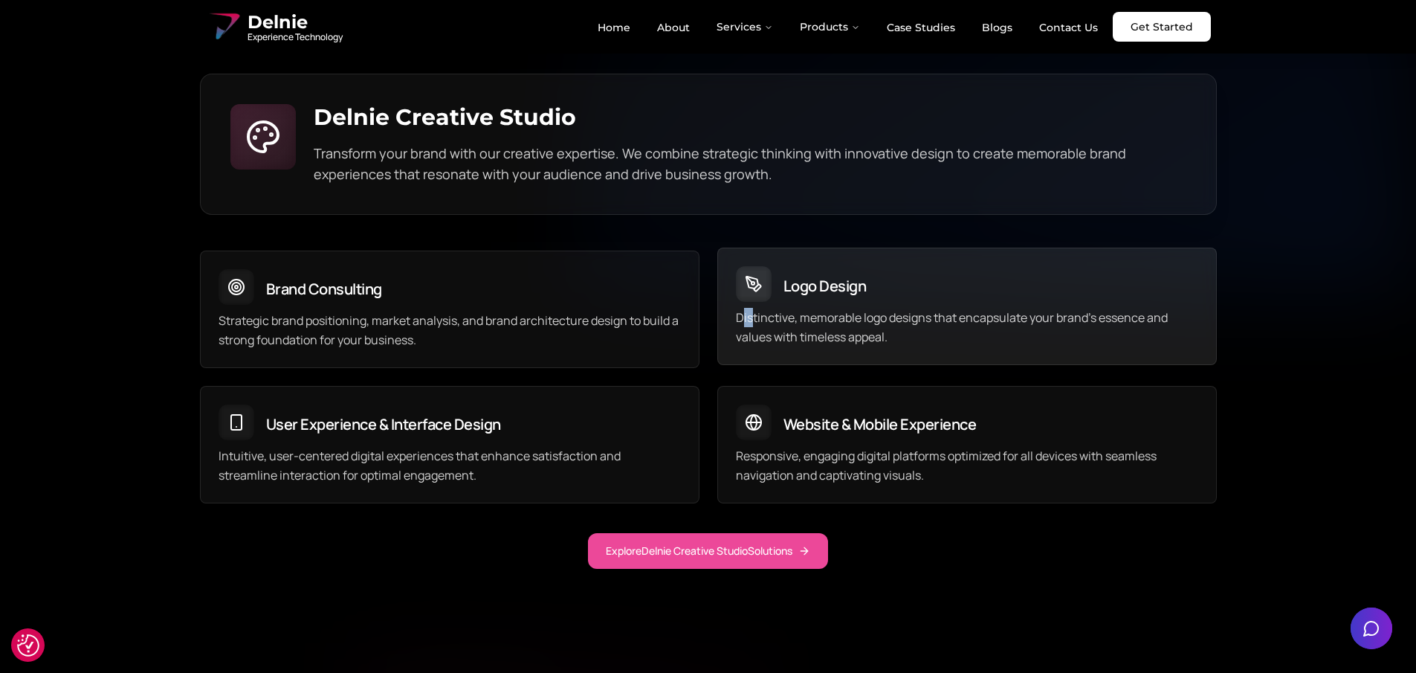
drag, startPoint x: 750, startPoint y: 292, endPoint x: 742, endPoint y: 296, distance: 9.0
click at [742, 308] on p "Distinctive, memorable logo designs that encapsulate your brand's essence and v…" at bounding box center [967, 327] width 462 height 39
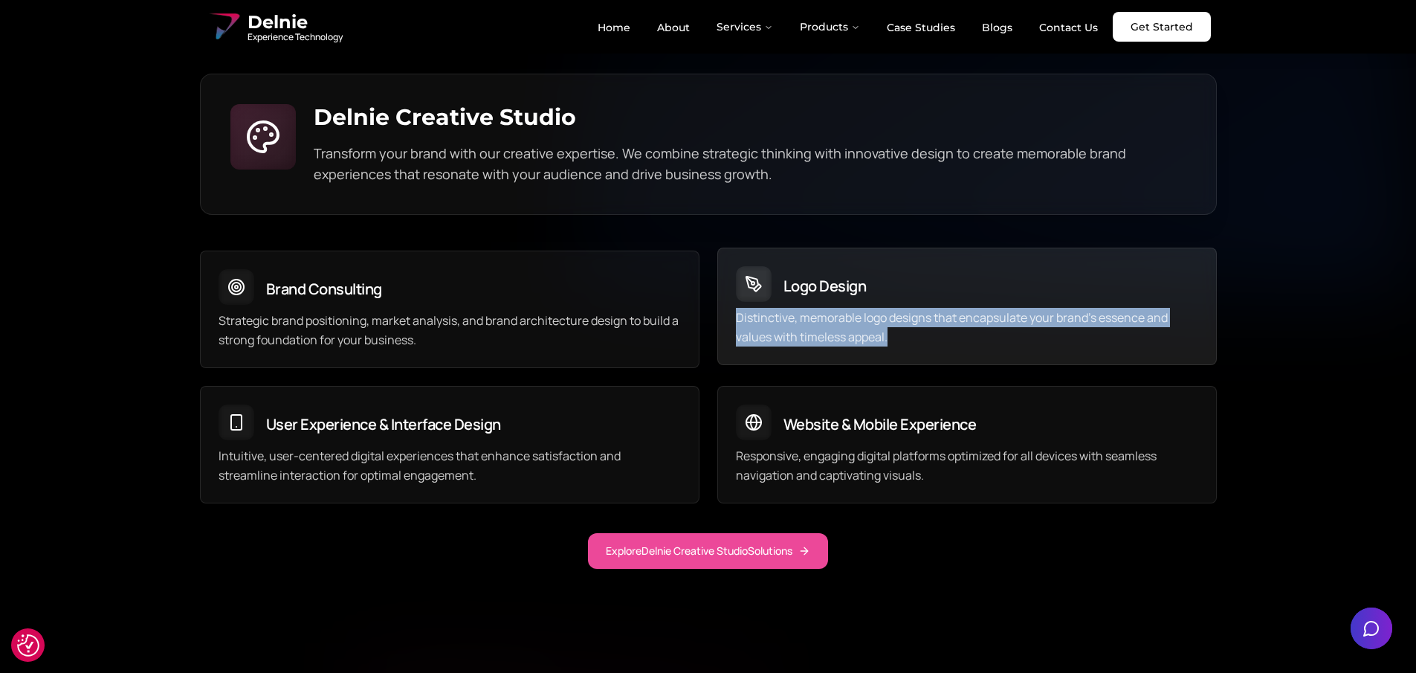
drag, startPoint x: 736, startPoint y: 294, endPoint x: 1005, endPoint y: 316, distance: 270.6
click at [1005, 316] on p "Distinctive, memorable logo designs that encapsulate your brand's essence and v…" at bounding box center [967, 327] width 462 height 39
click at [994, 317] on p "Distinctive, memorable logo designs that encapsulate your brand's essence and v…" at bounding box center [967, 327] width 462 height 39
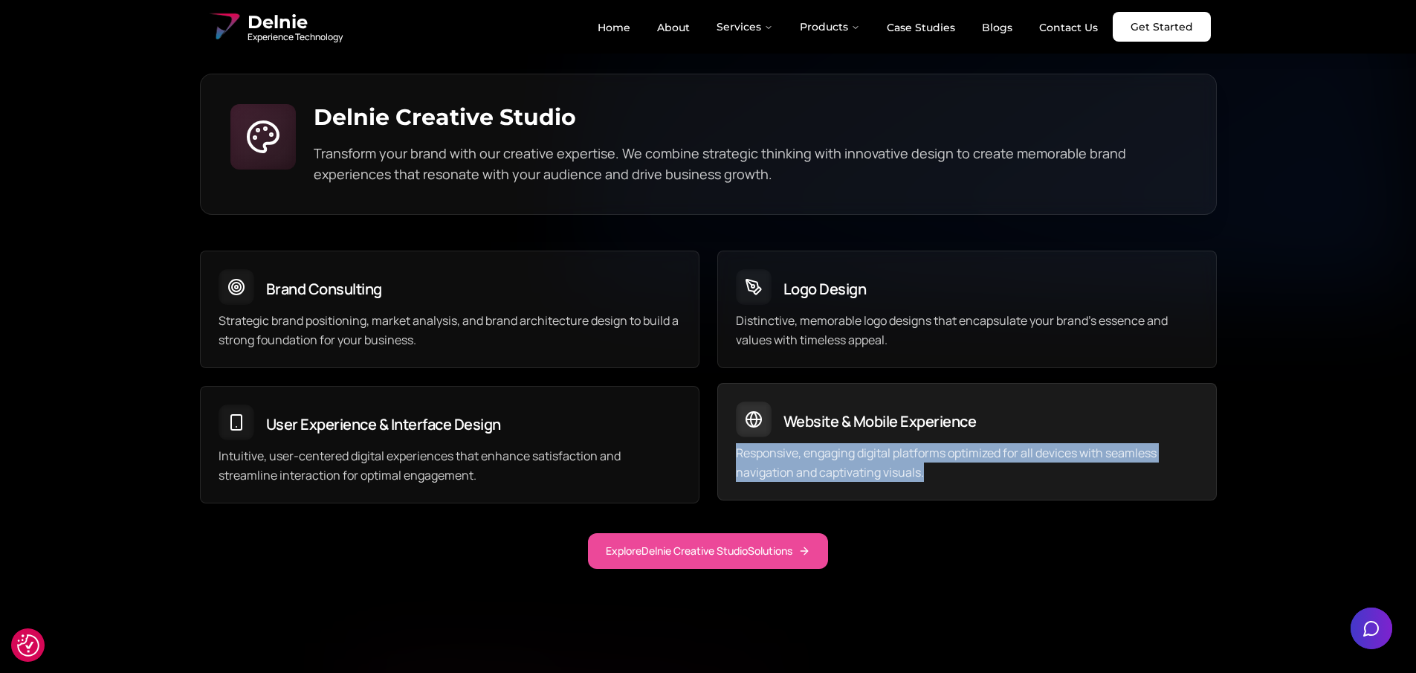
drag, startPoint x: 732, startPoint y: 428, endPoint x: 1018, endPoint y: 458, distance: 287.6
click at [1018, 458] on div "Responsive, engaging digital platforms optimized for all devices with seamless …" at bounding box center [967, 471] width 498 height 56
click at [1015, 457] on p "Responsive, engaging digital platforms optimized for all devices with seamless …" at bounding box center [967, 462] width 462 height 39
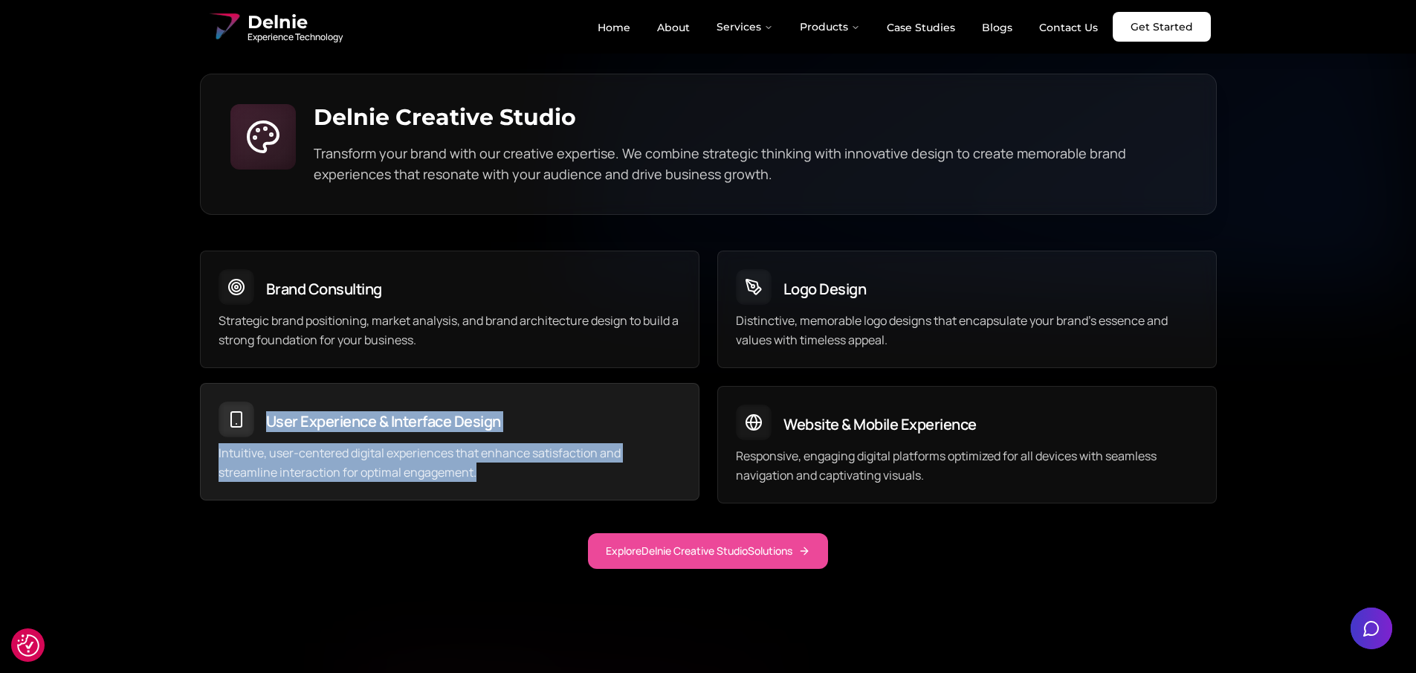
drag, startPoint x: 487, startPoint y: 453, endPoint x: 208, endPoint y: 417, distance: 281.7
click at [208, 417] on div "User Experience & Interface Design Intuitive, user-centered digital experiences…" at bounding box center [449, 441] width 499 height 117
click at [225, 443] on p "Intuitive, user-centered digital experiences that enhance satisfaction and stre…" at bounding box center [449, 462] width 462 height 39
drag, startPoint x: 232, startPoint y: 427, endPoint x: 551, endPoint y: 464, distance: 321.6
click at [551, 464] on div "Intuitive, user-centered digital experiences that enhance satisfaction and stre…" at bounding box center [450, 471] width 498 height 56
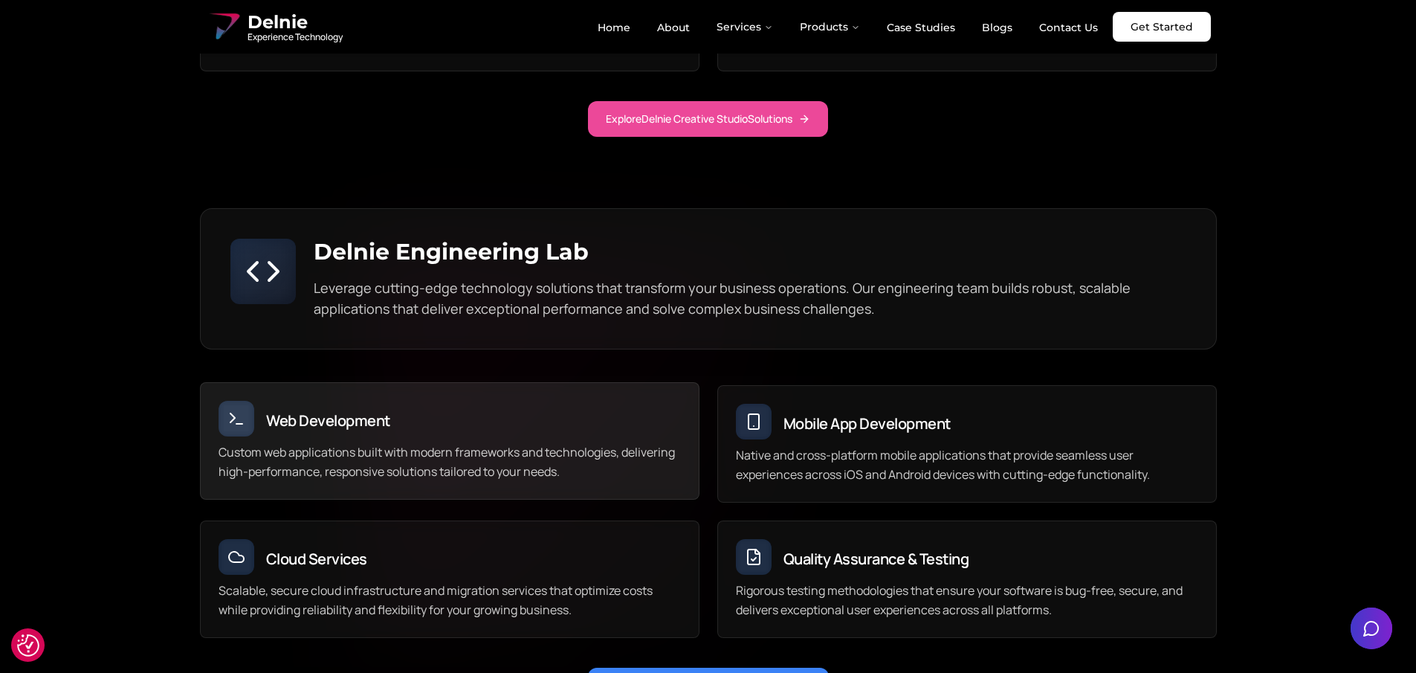
scroll to position [4581, 0]
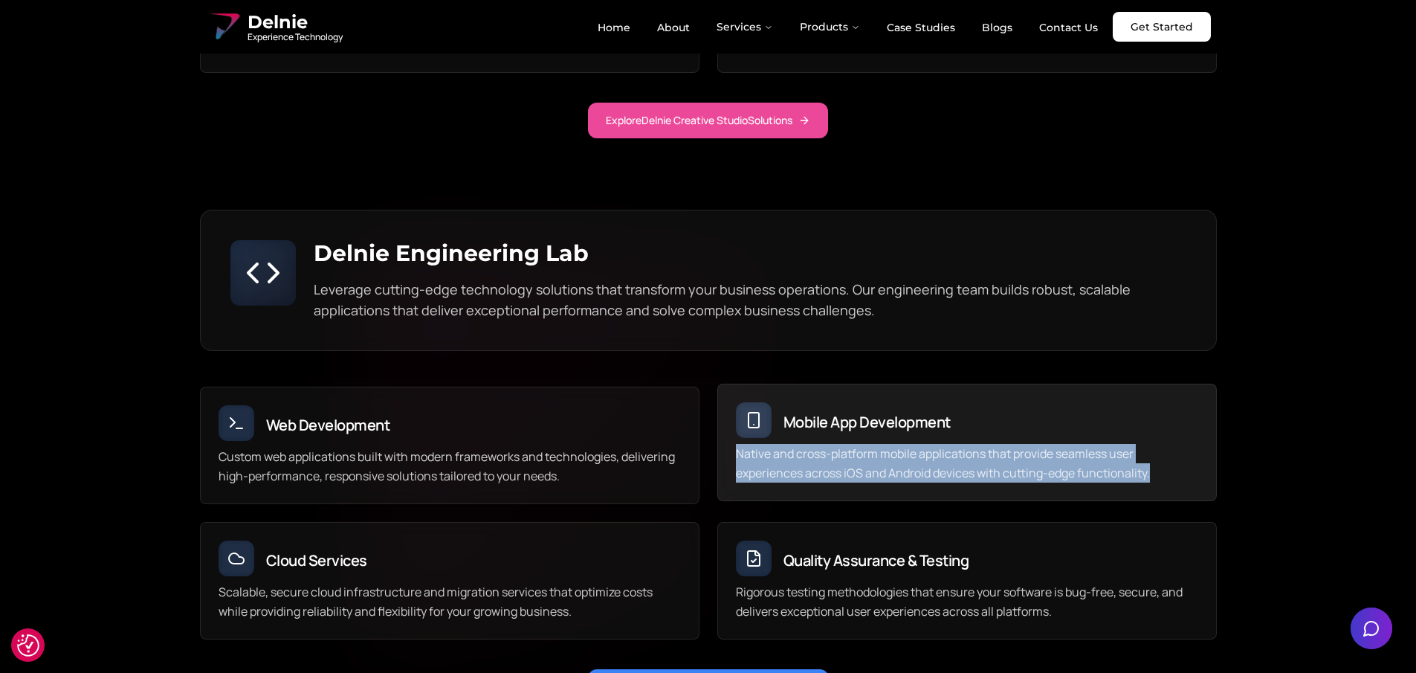
drag, startPoint x: 730, startPoint y: 434, endPoint x: 1171, endPoint y: 452, distance: 441.0
click at [1171, 452] on div "Native and cross-platform mobile applications that provide seamless user experi…" at bounding box center [967, 472] width 498 height 56
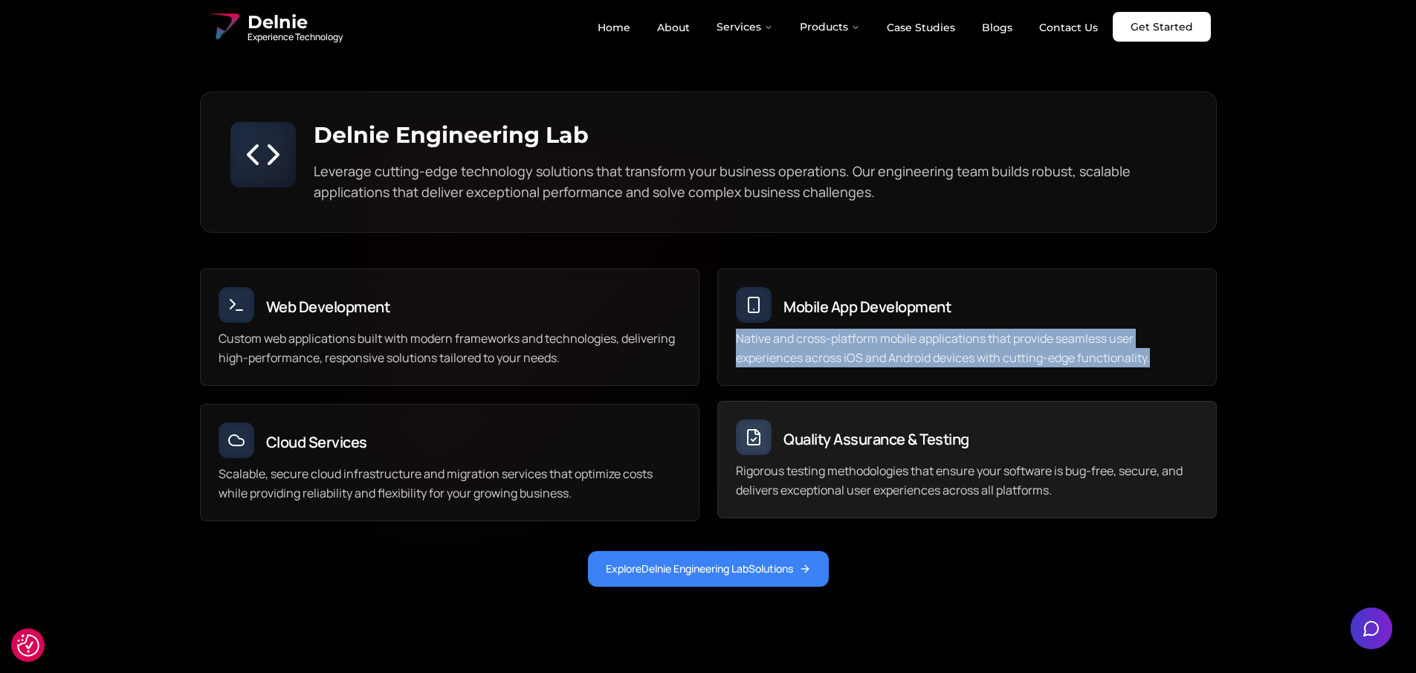
scroll to position [4703, 0]
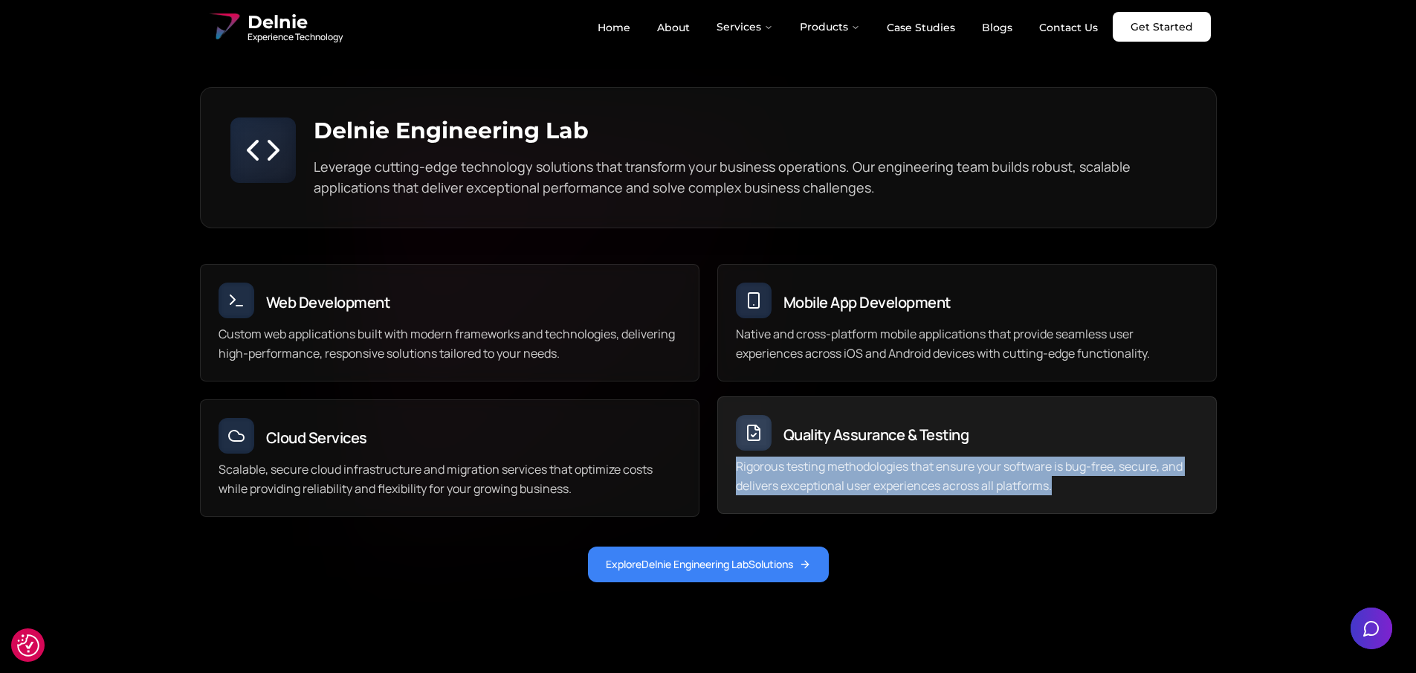
drag, startPoint x: 725, startPoint y: 441, endPoint x: 1117, endPoint y: 458, distance: 392.7
click at [1117, 458] on div "Rigorous testing methodologies that ensure your software is bug-free, secure, a…" at bounding box center [967, 484] width 498 height 56
click at [1117, 458] on p "Rigorous testing methodologies that ensure your software is bug-free, secure, a…" at bounding box center [967, 475] width 462 height 39
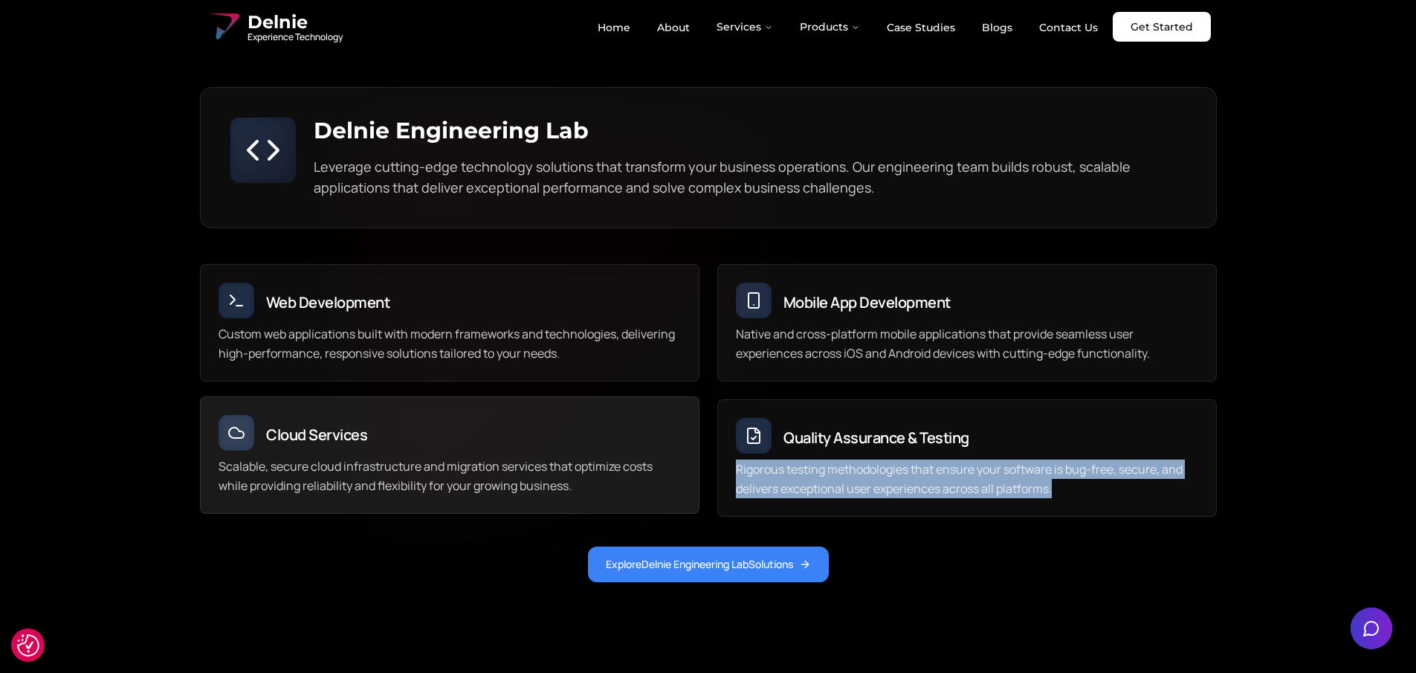
drag, startPoint x: 1066, startPoint y: 467, endPoint x: 612, endPoint y: 438, distance: 455.0
click at [713, 451] on div "Web Development Custom web applications built with modern frameworks and techno…" at bounding box center [708, 390] width 1017 height 253
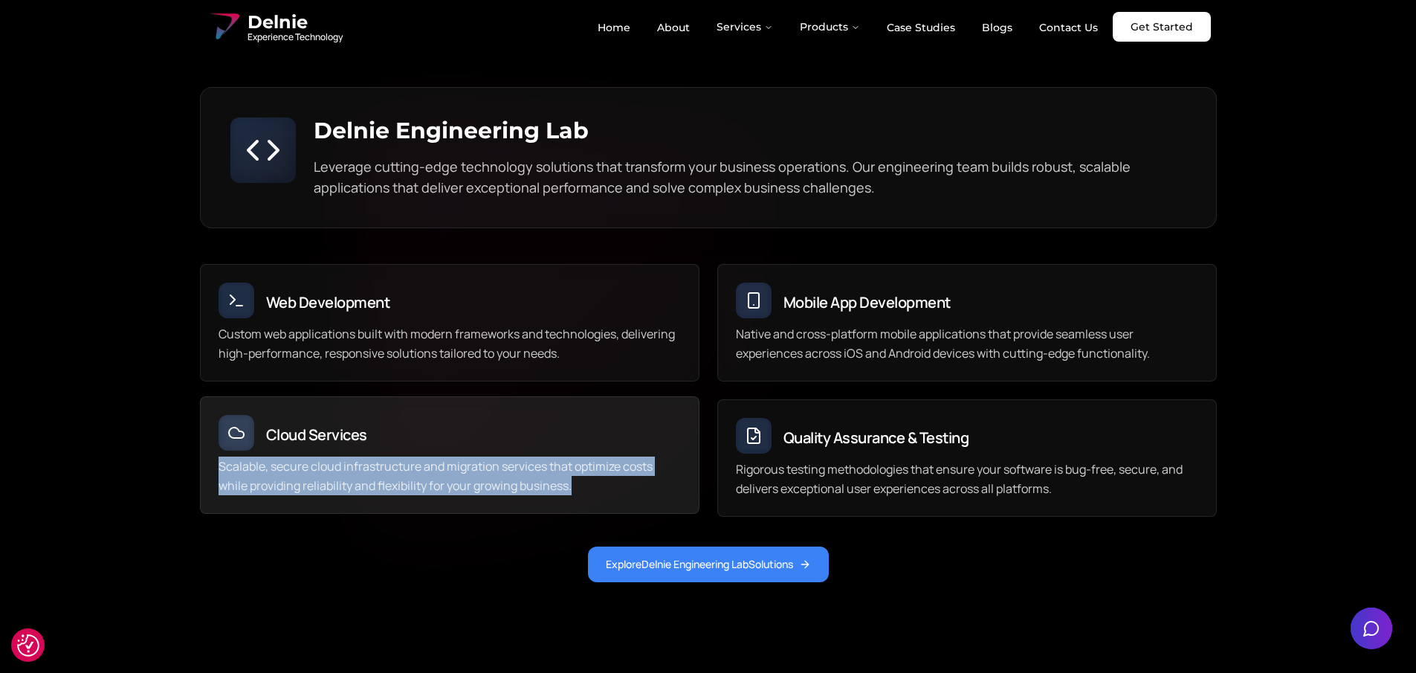
drag, startPoint x: 594, startPoint y: 476, endPoint x: 201, endPoint y: 438, distance: 395.6
click at [201, 456] on div "Scalable, secure cloud infrastructure and migration services that optimize cost…" at bounding box center [450, 484] width 498 height 56
click at [231, 456] on p "Scalable, secure cloud infrastructure and migration services that optimize cost…" at bounding box center [449, 475] width 462 height 39
drag, startPoint x: 218, startPoint y: 445, endPoint x: 668, endPoint y: 487, distance: 452.2
click at [668, 487] on div "Scalable, secure cloud infrastructure and migration services that optimize cost…" at bounding box center [450, 484] width 498 height 56
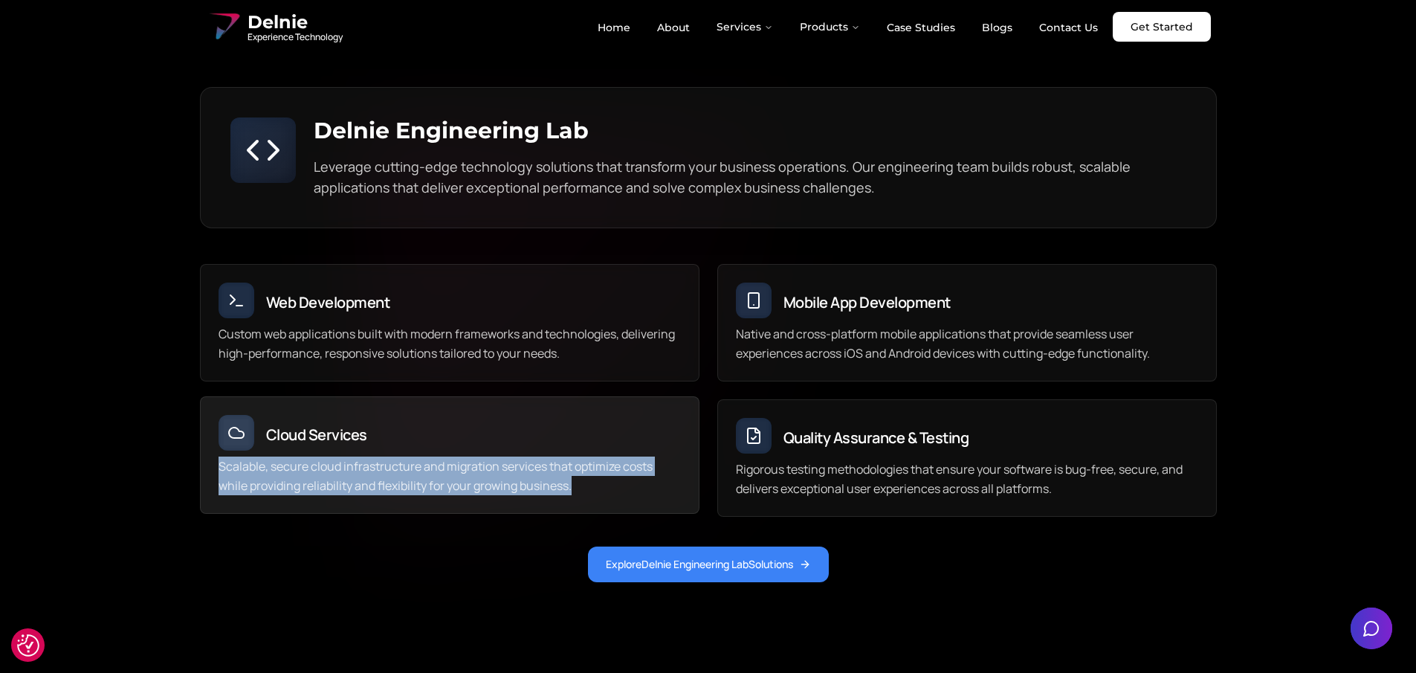
click at [657, 476] on div "Scalable, secure cloud infrastructure and migration services that optimize cost…" at bounding box center [450, 484] width 498 height 56
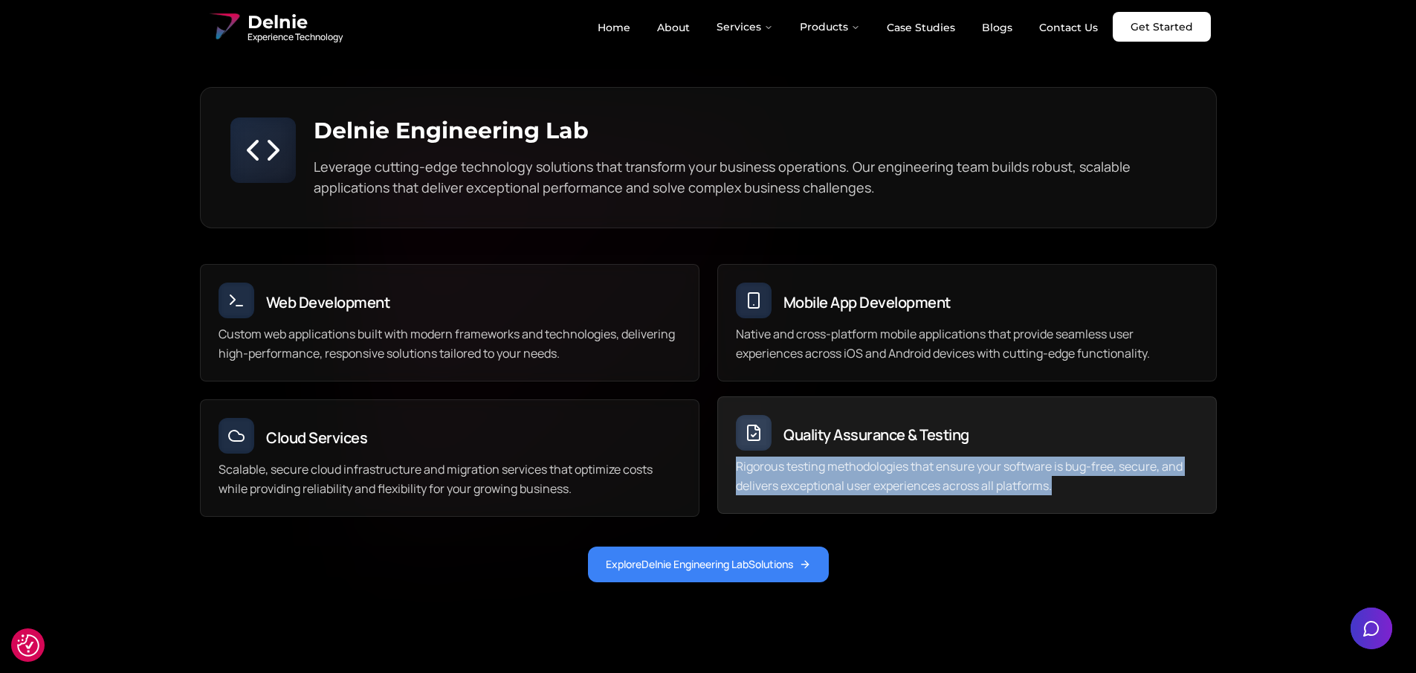
drag, startPoint x: 773, startPoint y: 441, endPoint x: 1089, endPoint y: 460, distance: 317.1
click at [1089, 460] on p "Rigorous testing methodologies that ensure your software is bug-free, secure, a…" at bounding box center [967, 475] width 462 height 39
click at [1080, 461] on p "Rigorous testing methodologies that ensure your software is bug-free, secure, a…" at bounding box center [967, 475] width 462 height 39
drag, startPoint x: 1075, startPoint y: 464, endPoint x: 730, endPoint y: 448, distance: 344.4
click at [730, 456] on div "Rigorous testing methodologies that ensure your software is bug-free, secure, a…" at bounding box center [967, 484] width 498 height 56
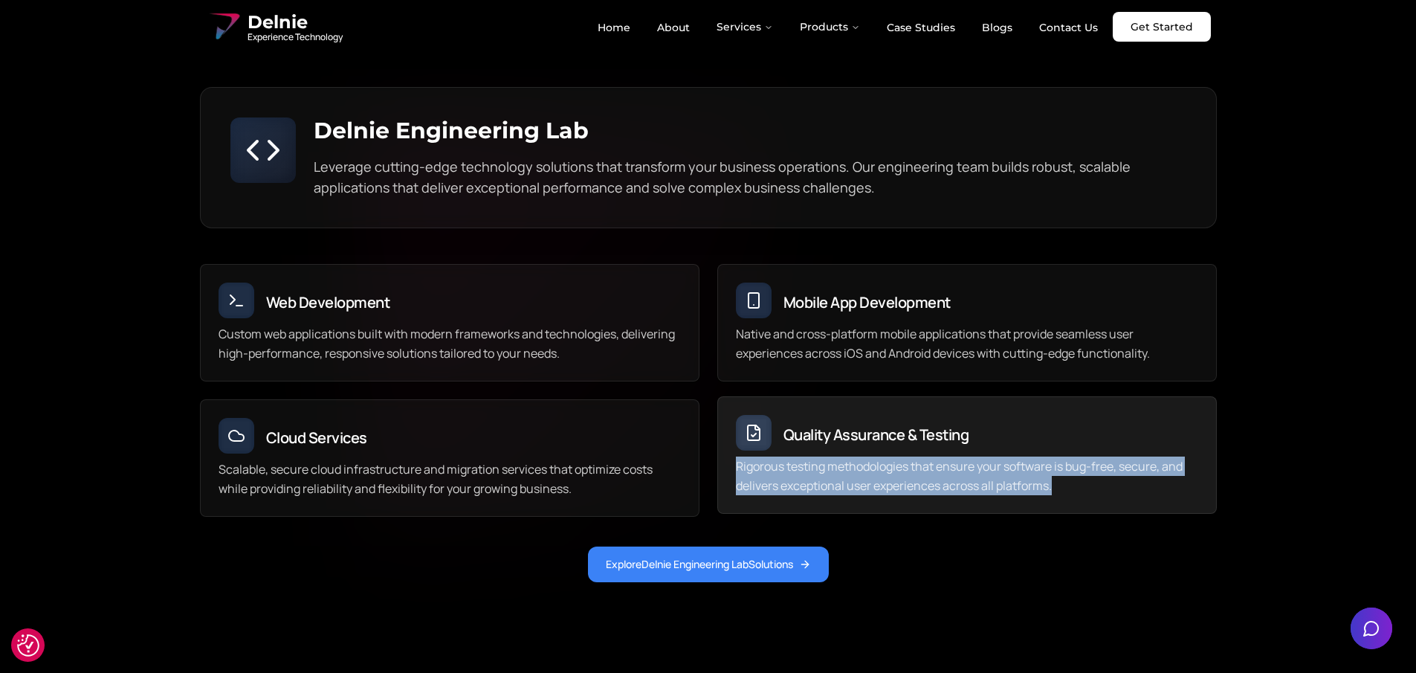
click at [738, 456] on p "Rigorous testing methodologies that ensure your software is bug-free, secure, a…" at bounding box center [967, 475] width 462 height 39
drag, startPoint x: 751, startPoint y: 445, endPoint x: 1095, endPoint y: 458, distance: 344.3
click at [1095, 458] on p "Rigorous testing methodologies that ensure your software is bug-free, secure, a…" at bounding box center [967, 475] width 462 height 39
click at [1089, 461] on p "Rigorous testing methodologies that ensure your software is bug-free, secure, a…" at bounding box center [967, 475] width 462 height 39
